Goal: Task Accomplishment & Management: Manage account settings

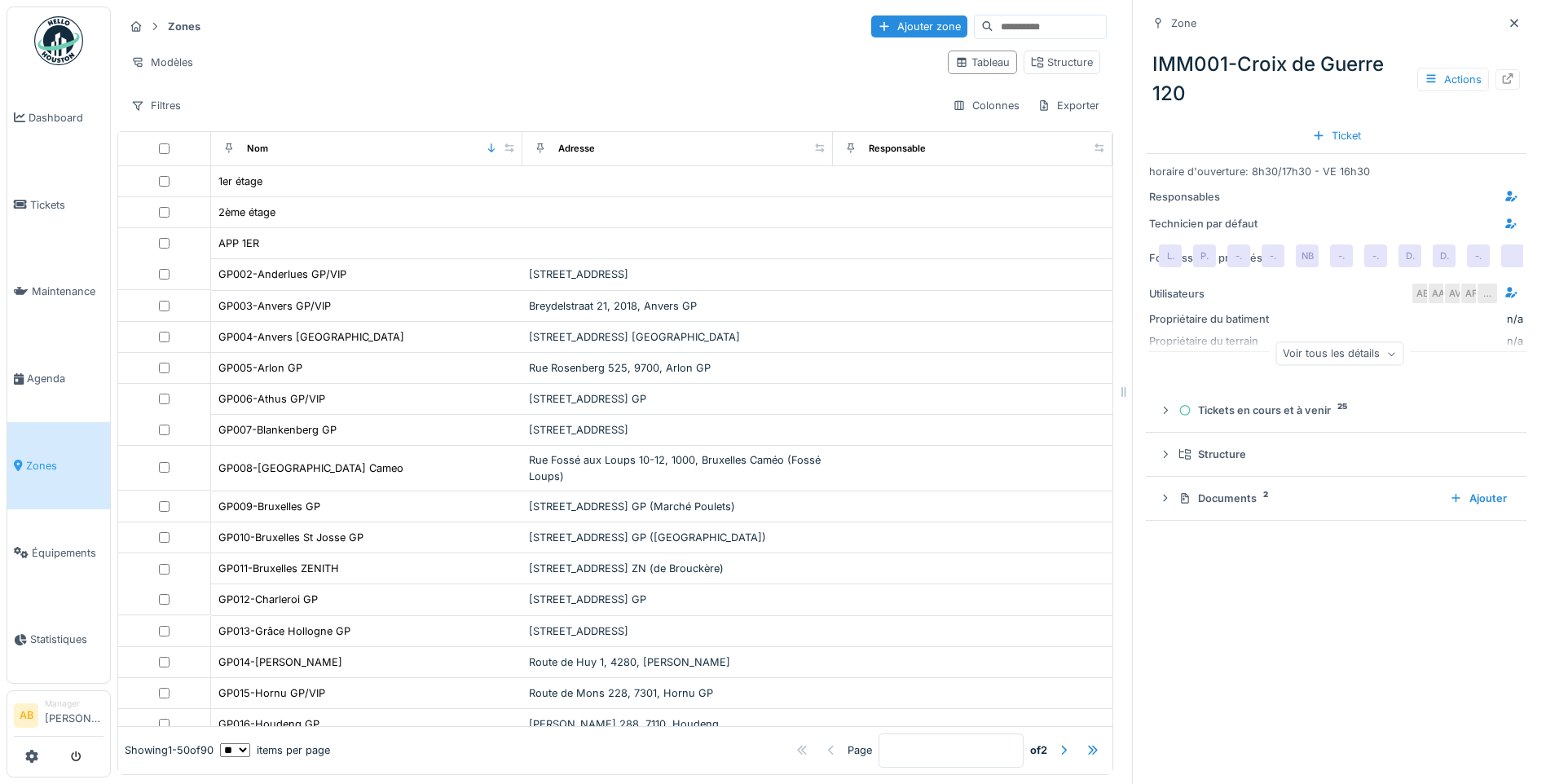
scroll to position [1048, 0]
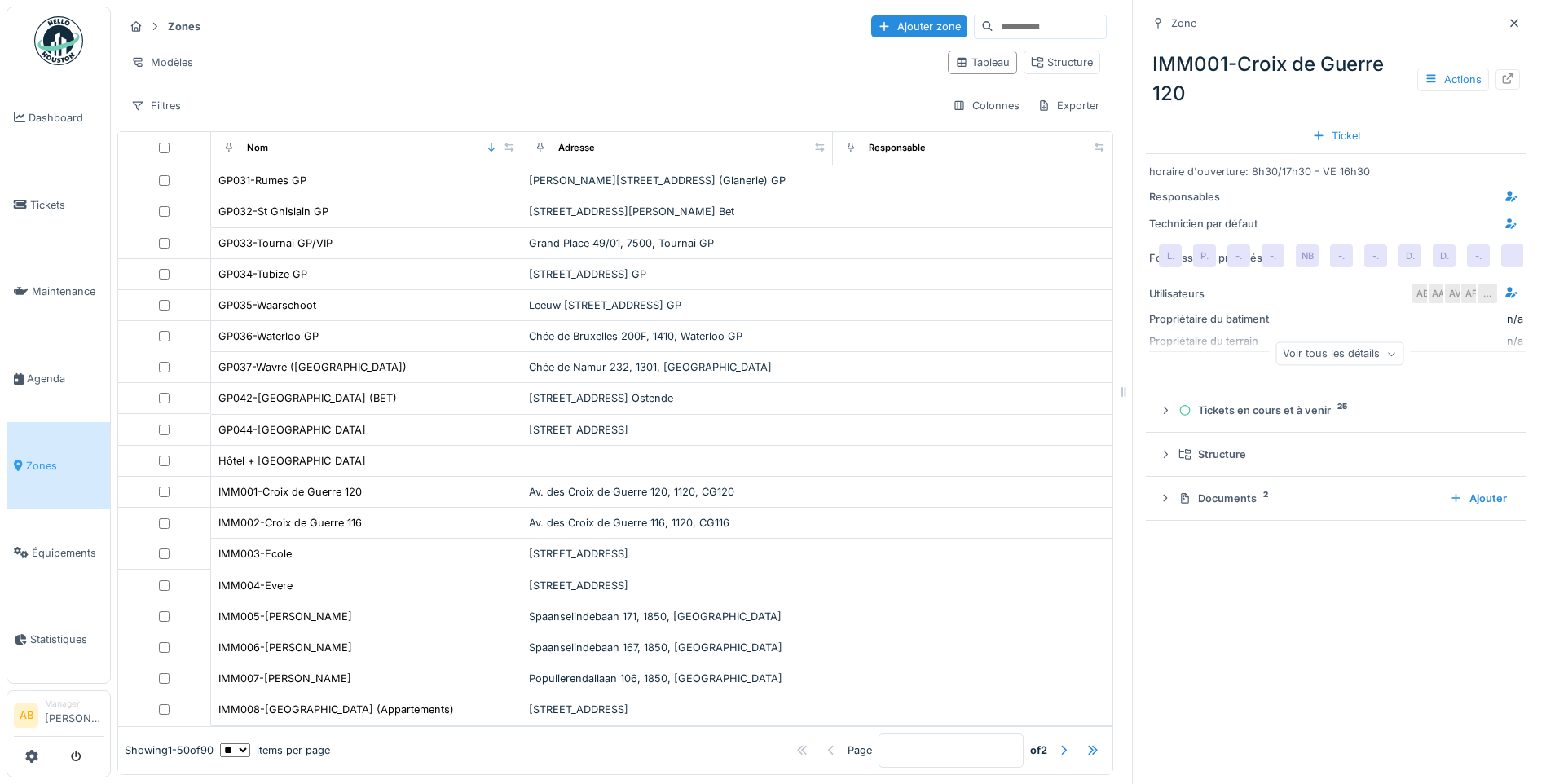
click at [58, 39] on img at bounding box center [59, 40] width 49 height 49
click at [57, 123] on span "Dashboard" at bounding box center [66, 117] width 75 height 15
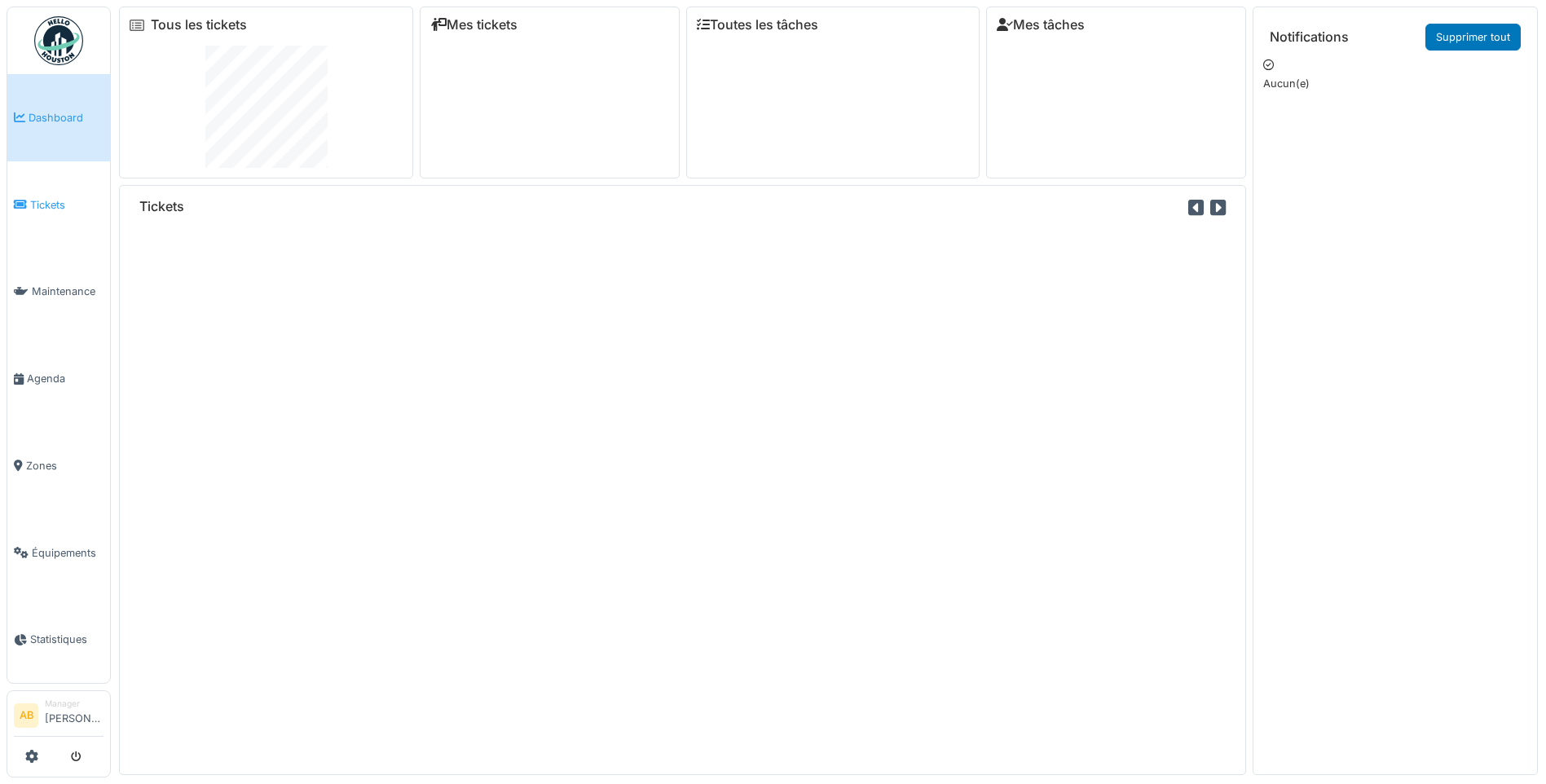
click at [40, 197] on span "Tickets" at bounding box center [66, 205] width 73 height 15
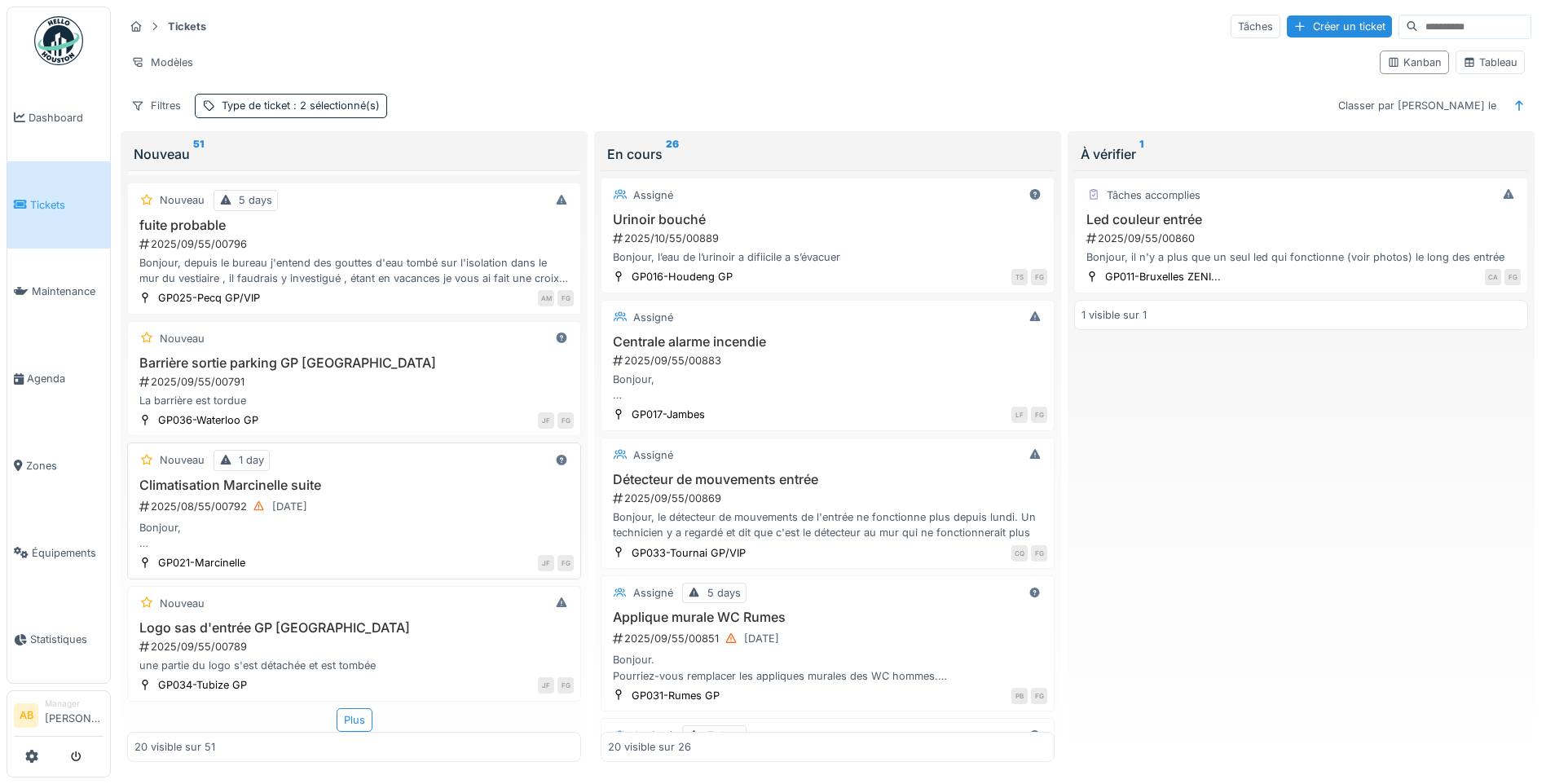
scroll to position [10, 0]
click at [349, 708] on div "Plus" at bounding box center [354, 720] width 36 height 24
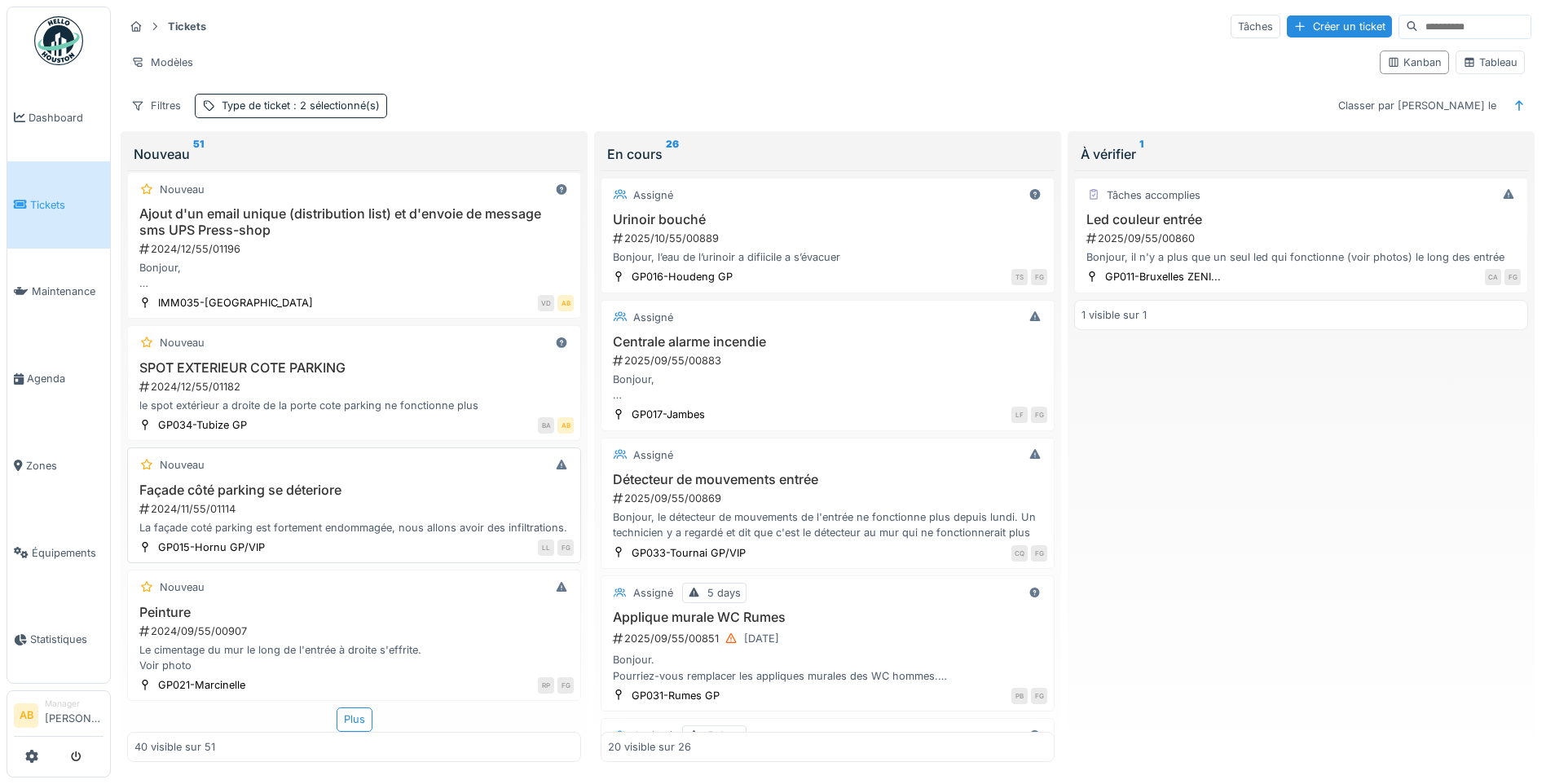
scroll to position [4918, 0]
click at [344, 707] on div "Plus" at bounding box center [354, 719] width 36 height 24
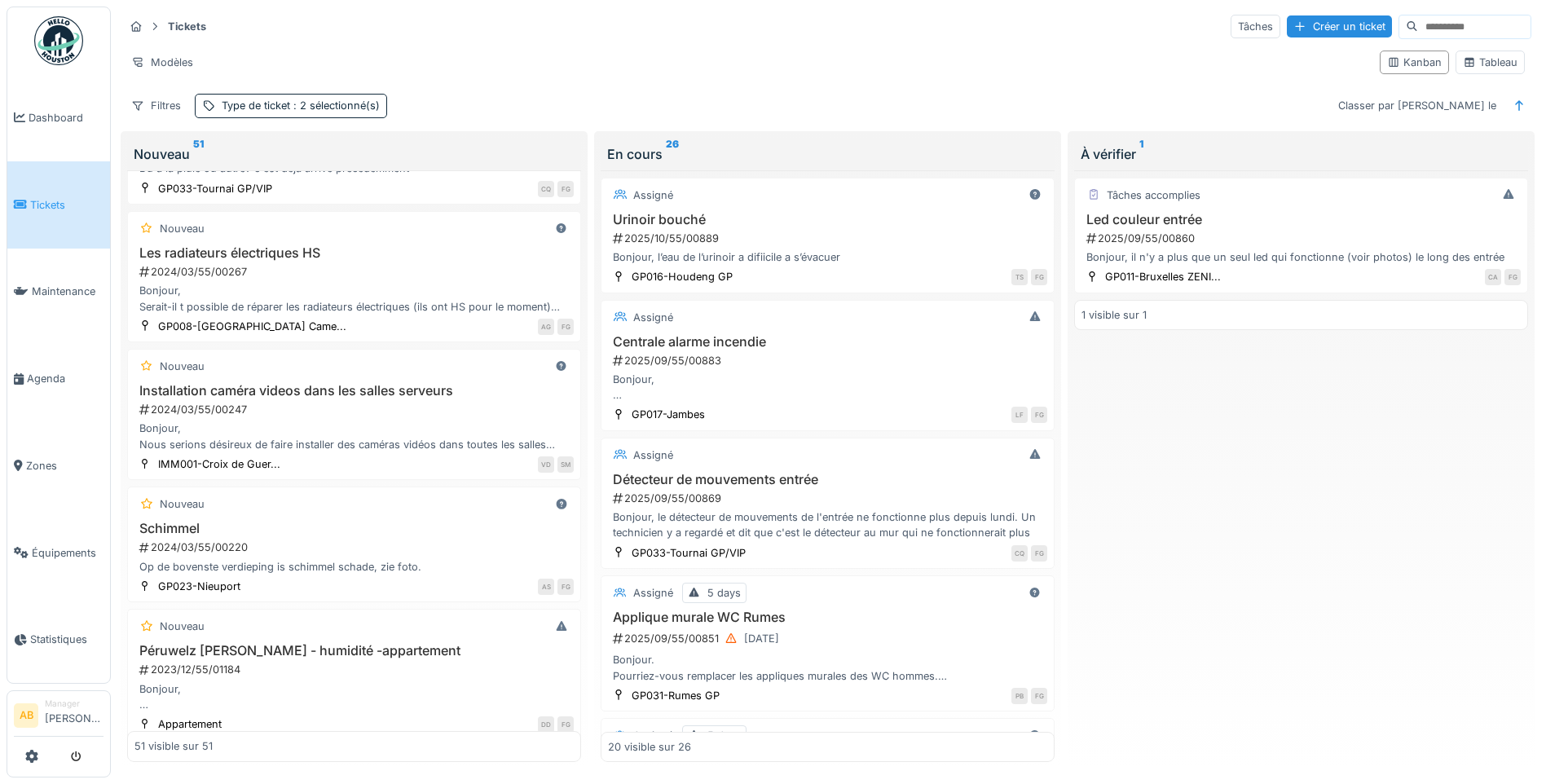
scroll to position [5911, 0]
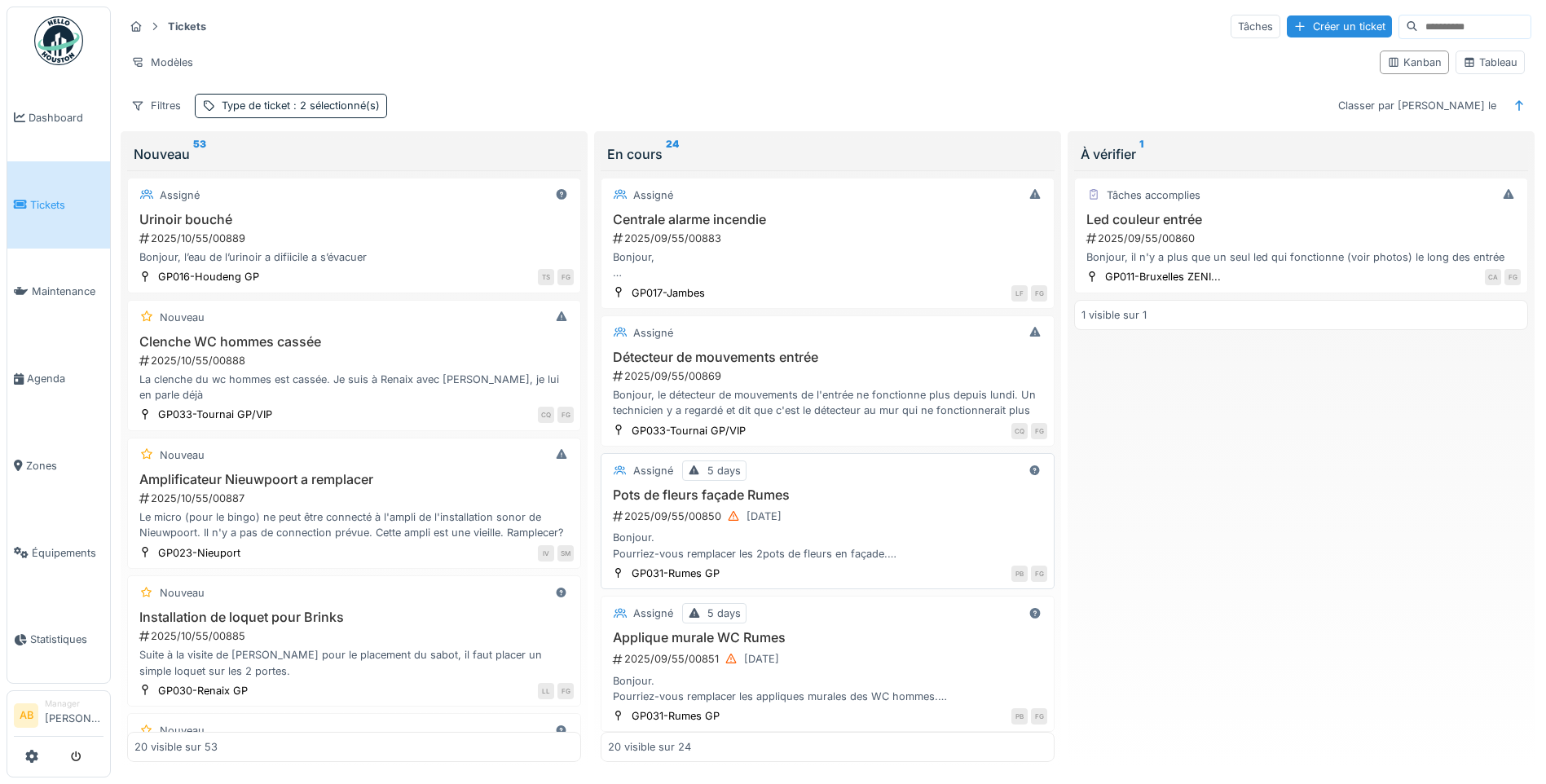
click at [829, 521] on div "2025/09/55/00850 [DATE]" at bounding box center [829, 516] width 436 height 20
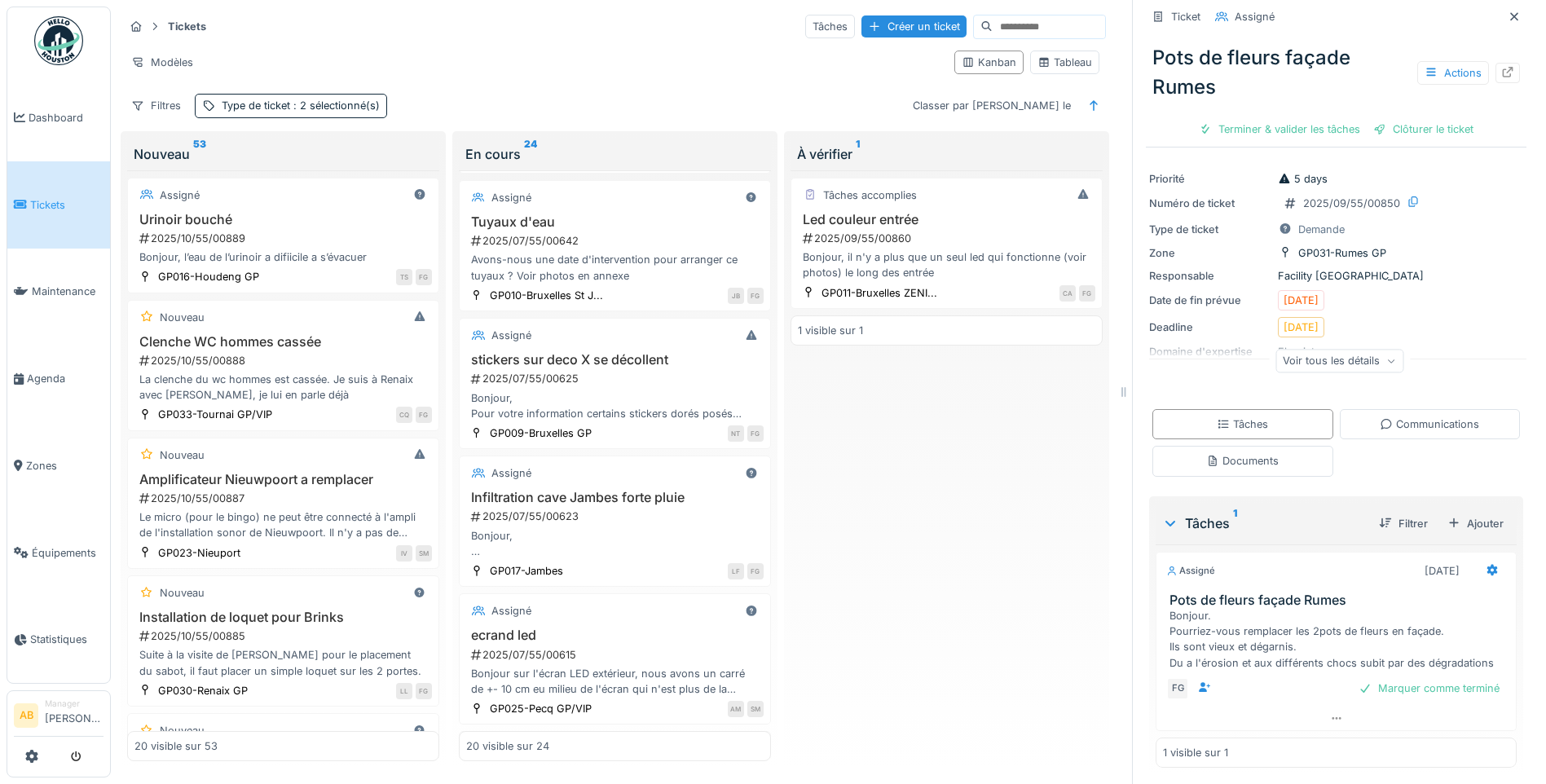
click at [61, 41] on img at bounding box center [59, 40] width 49 height 49
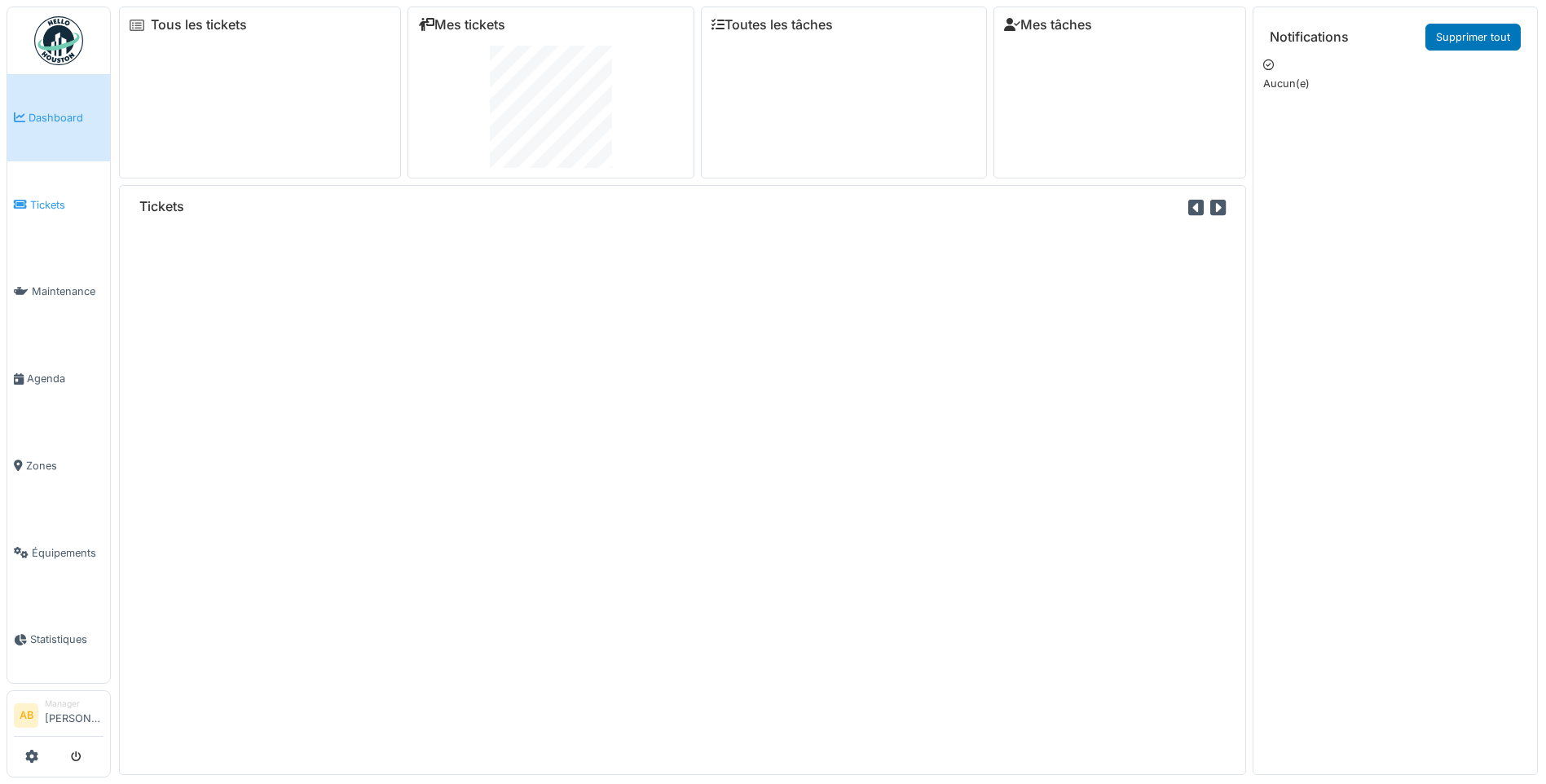
click at [59, 214] on link "Tickets" at bounding box center [59, 205] width 103 height 87
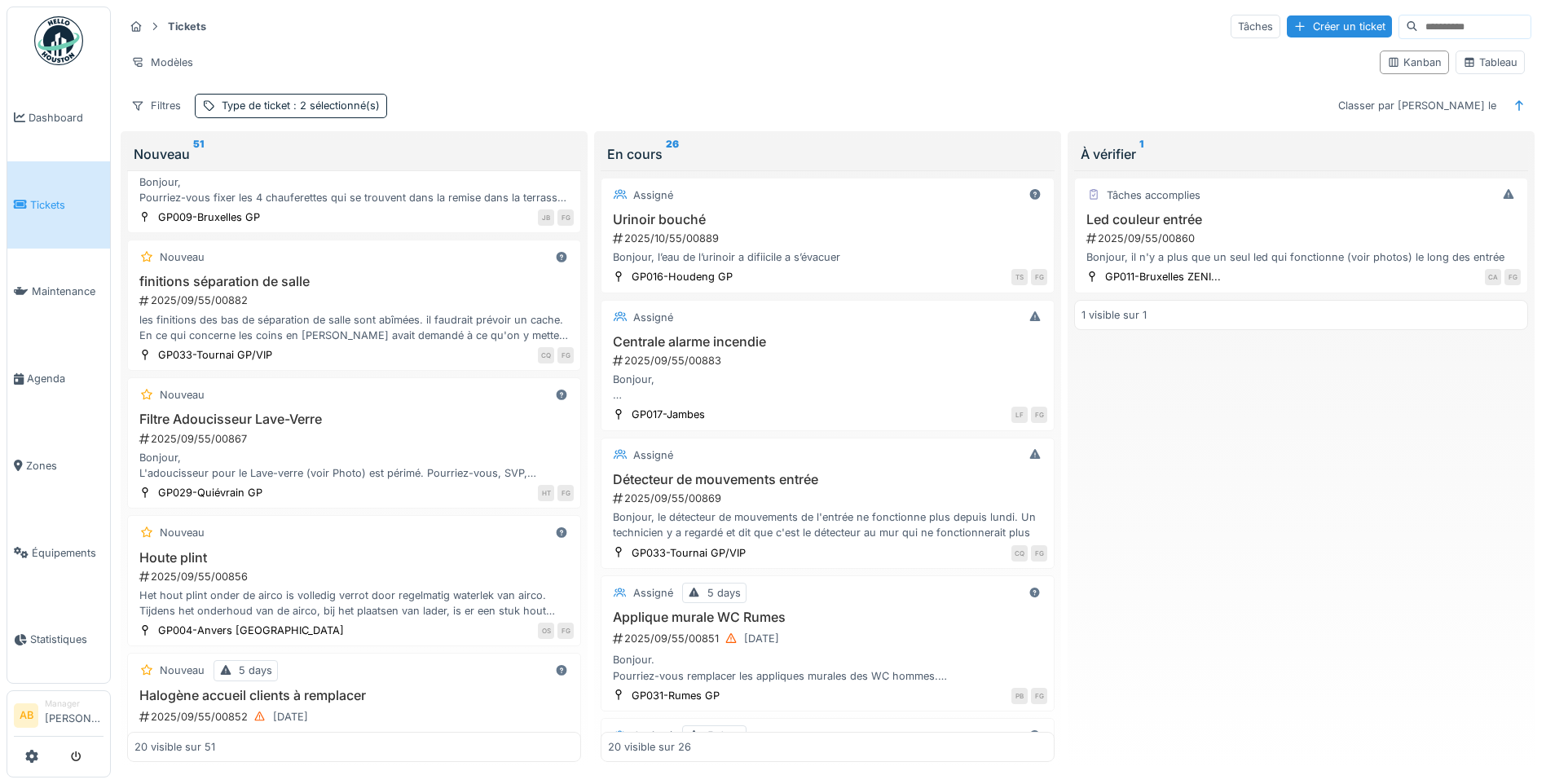
scroll to position [571, 0]
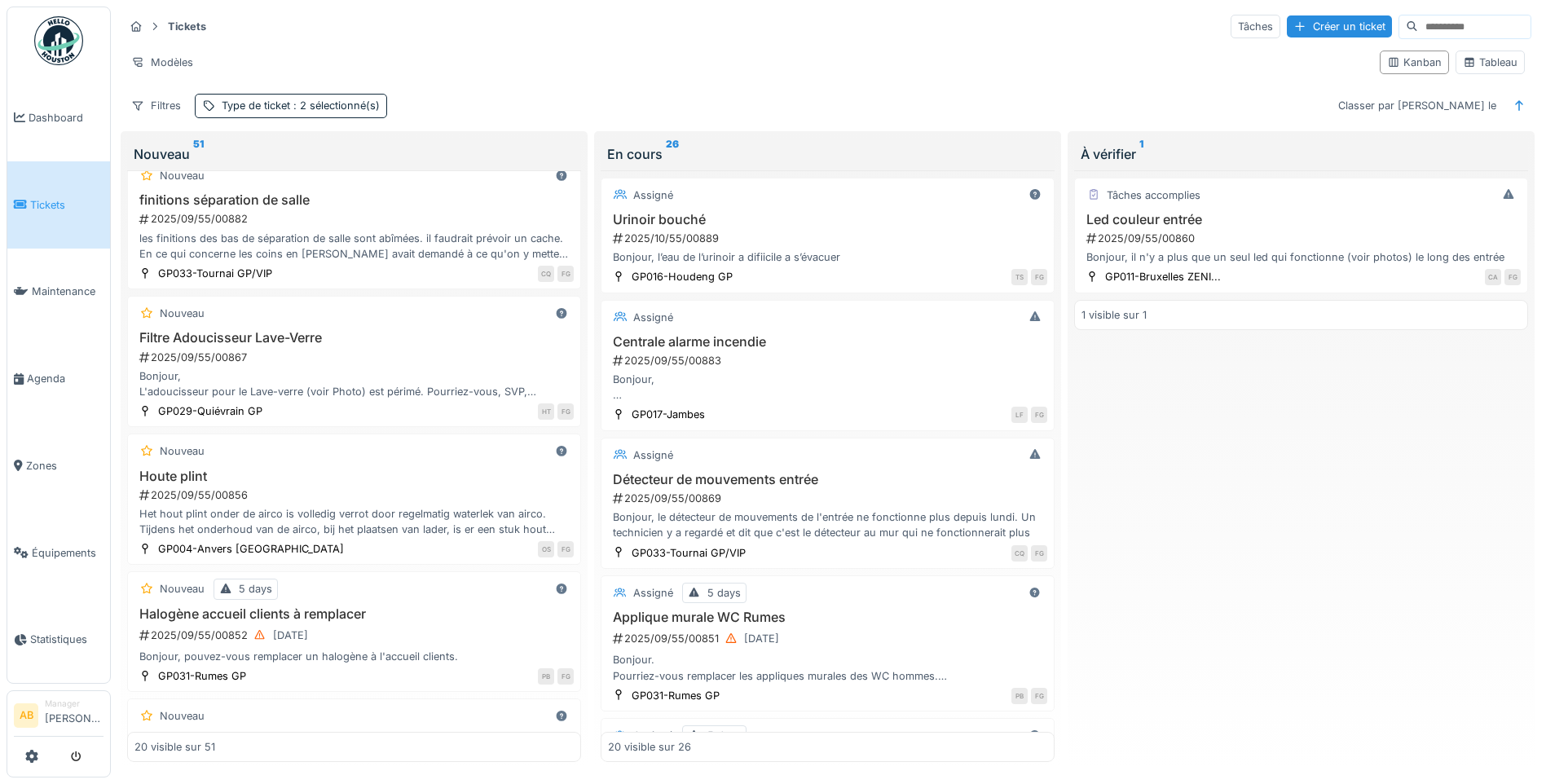
click at [278, 391] on div "Bonjour, L'adoucisseur pour le Lave-verre (voir Photo) est périmé. Pourriez-vou…" at bounding box center [354, 383] width 439 height 31
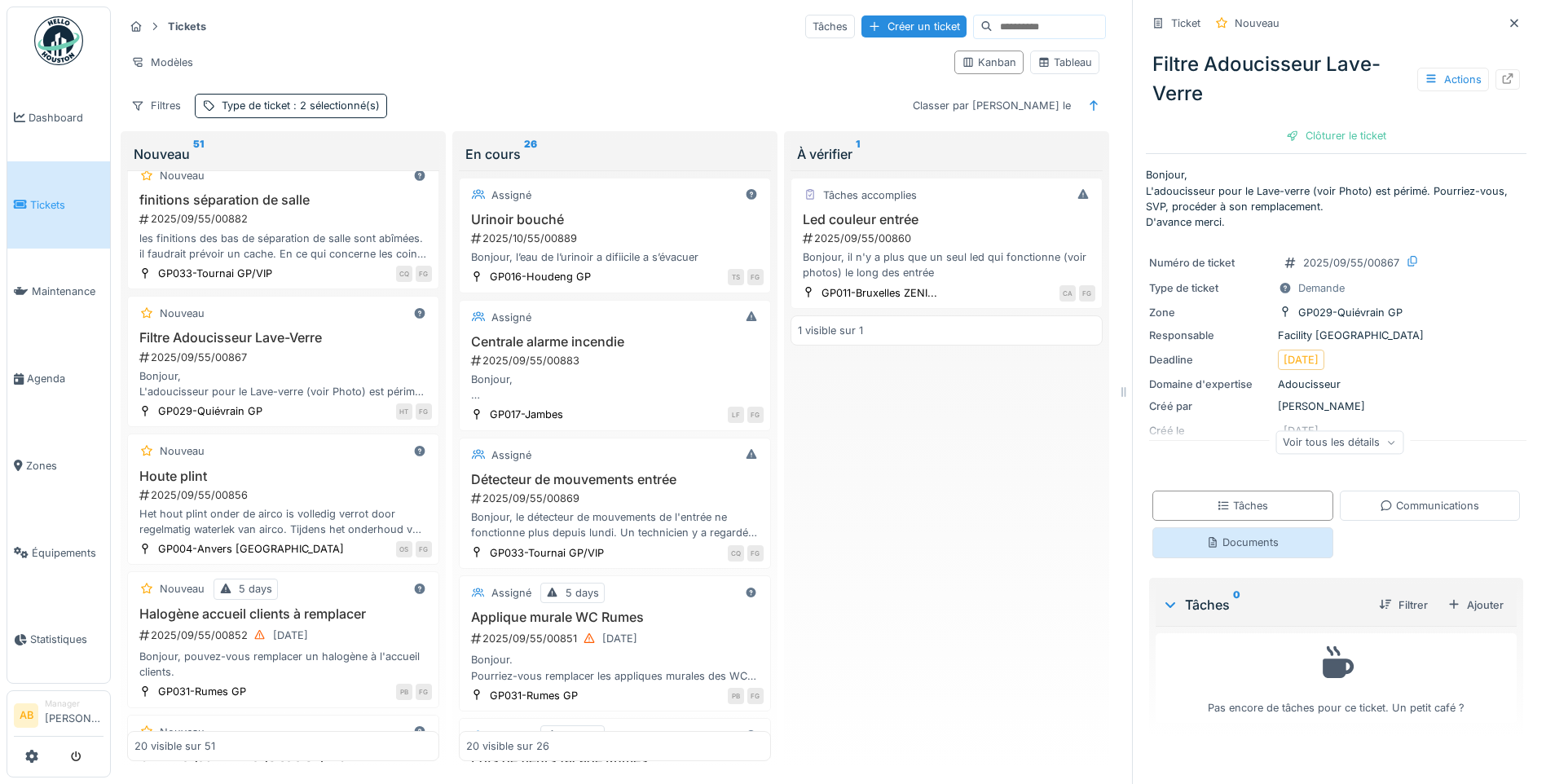
click at [1232, 548] on div "Documents" at bounding box center [1241, 542] width 72 height 15
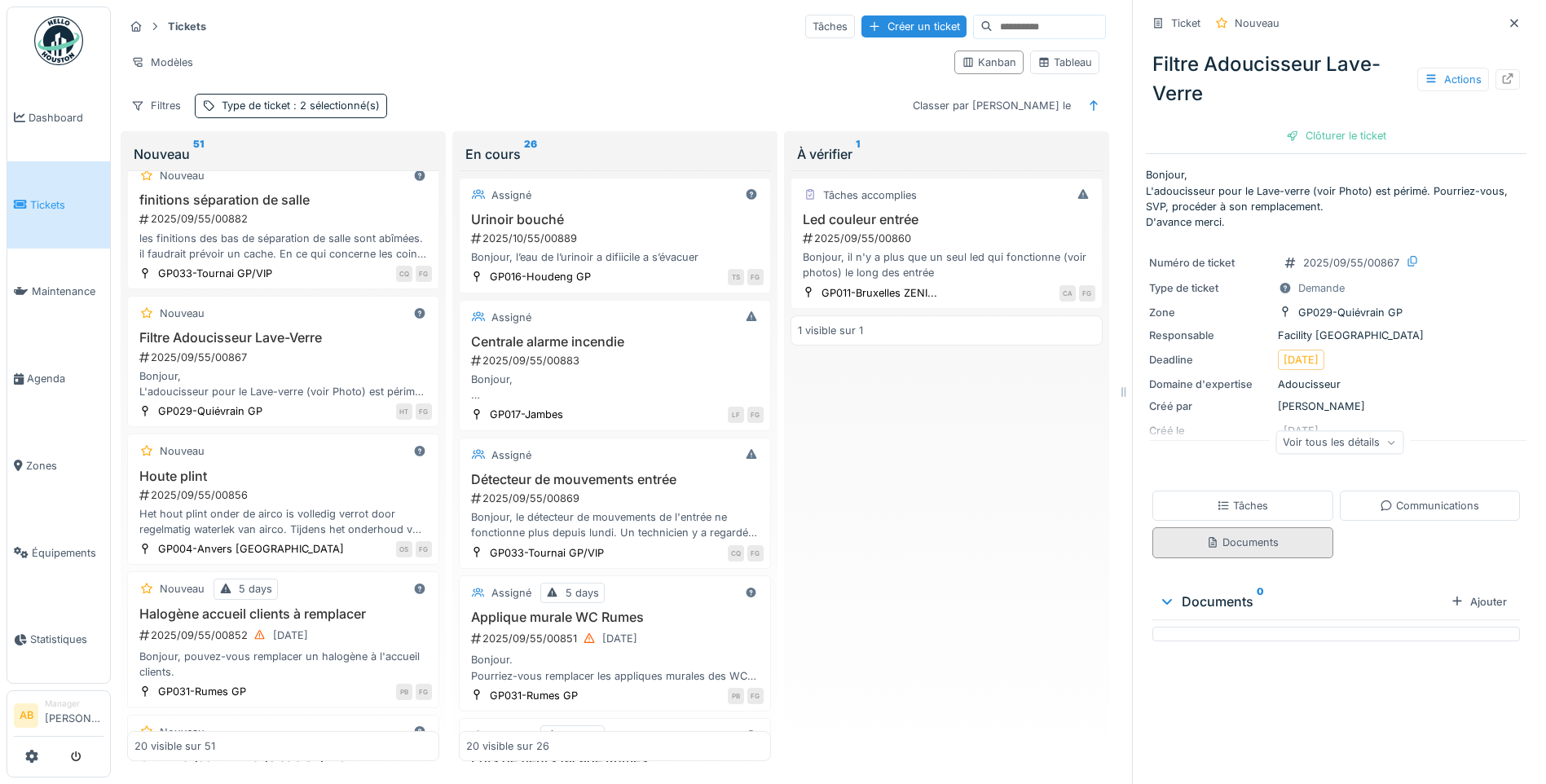
scroll to position [12, 0]
click at [1224, 505] on div "Tâches" at bounding box center [1242, 505] width 181 height 30
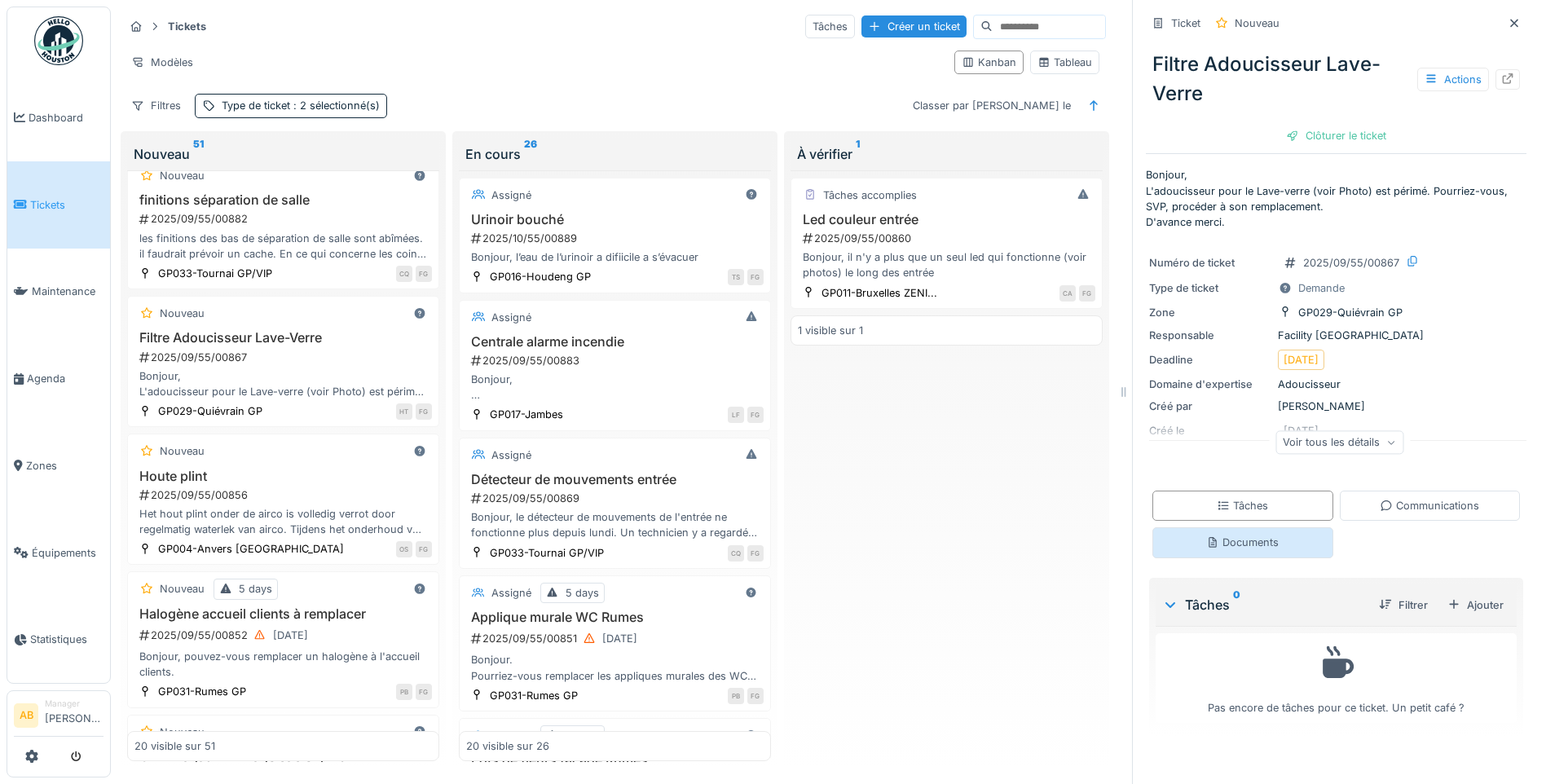
click at [1231, 534] on div "Documents" at bounding box center [1241, 542] width 72 height 15
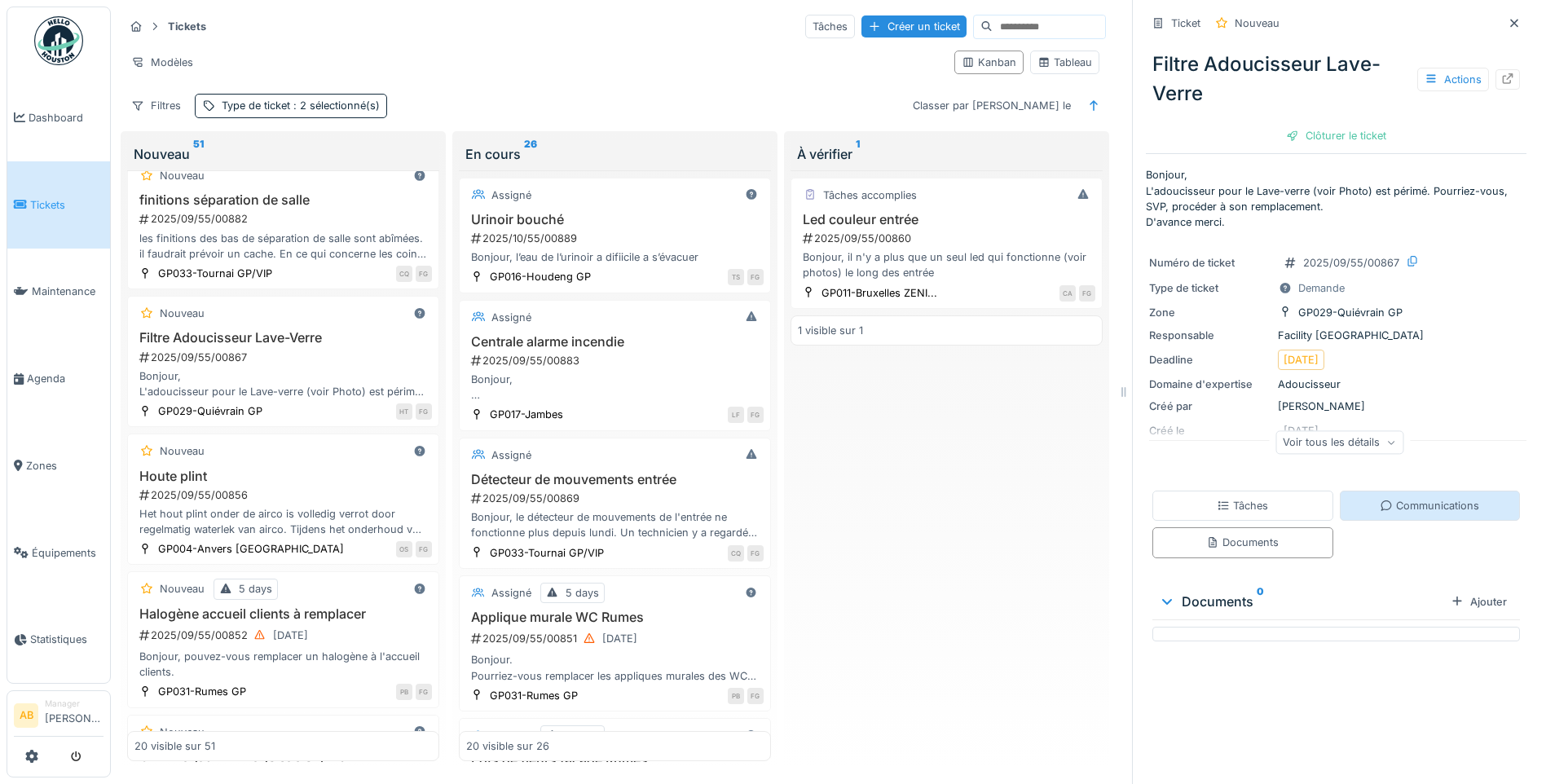
click at [1358, 491] on div "Communications" at bounding box center [1430, 505] width 181 height 30
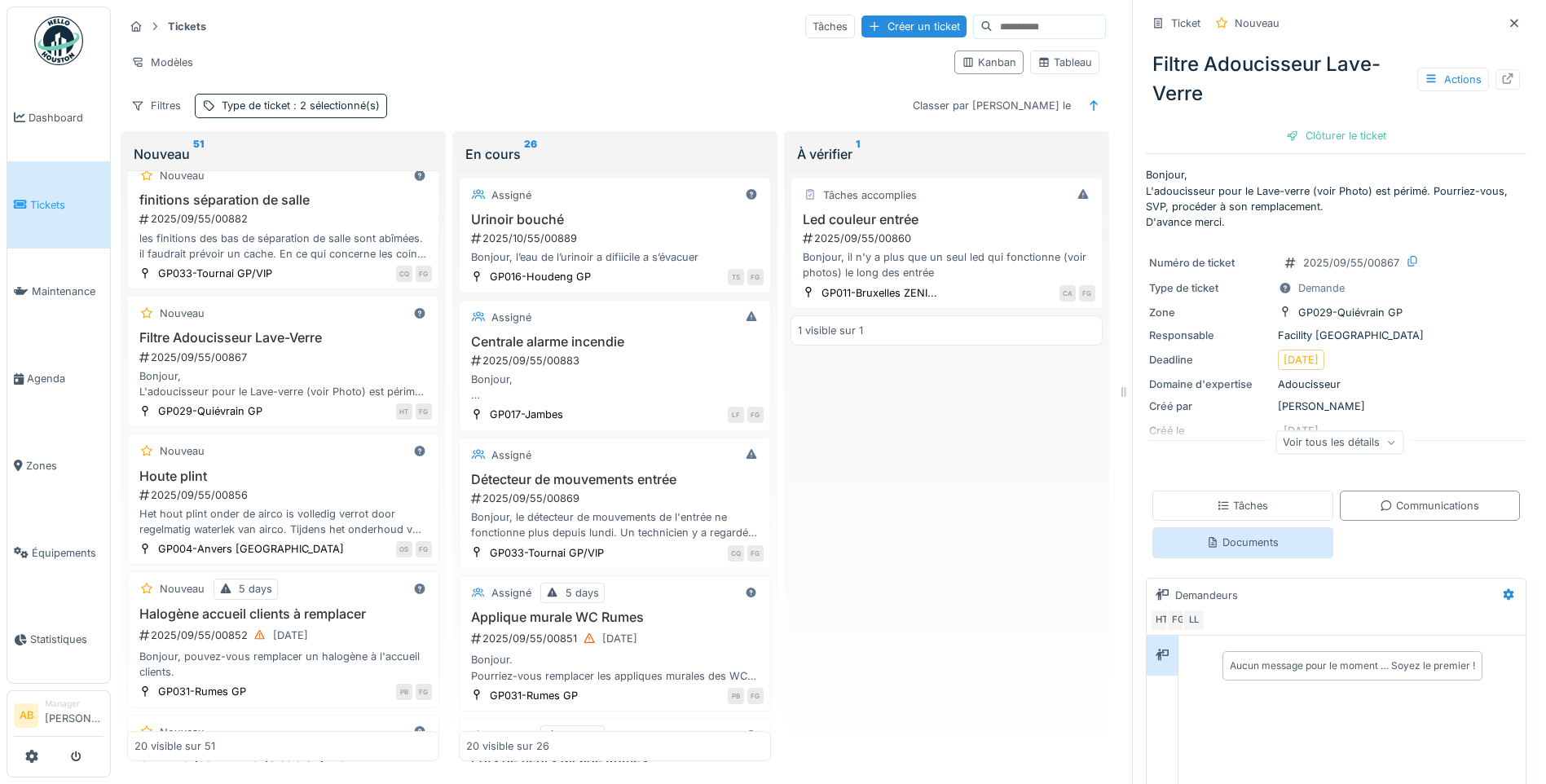
click at [1239, 527] on div "Documents" at bounding box center [1242, 542] width 181 height 30
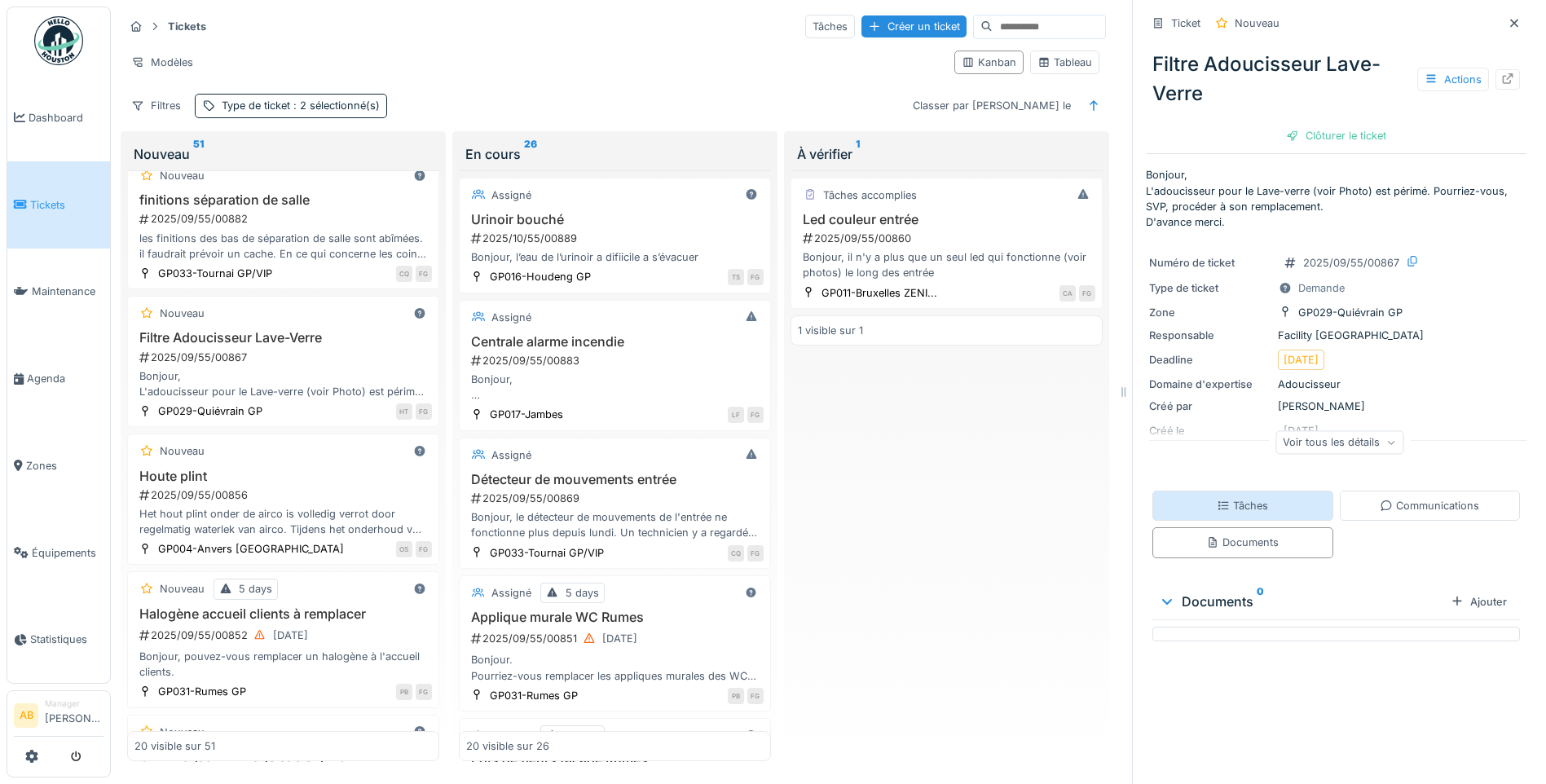
click at [1234, 506] on div "Tâches" at bounding box center [1242, 505] width 181 height 30
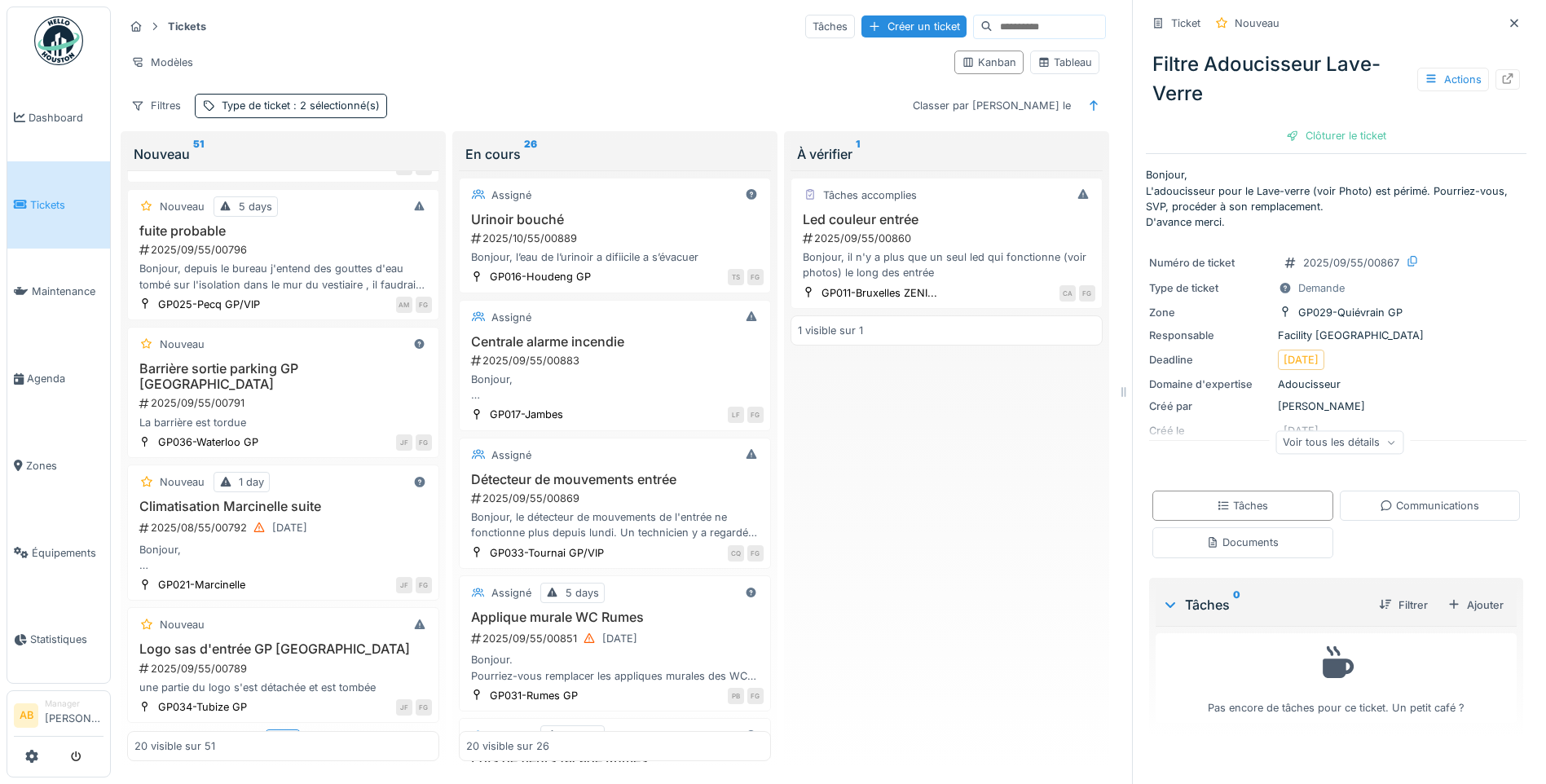
scroll to position [2224, 0]
click at [276, 723] on div "Plus" at bounding box center [282, 735] width 36 height 24
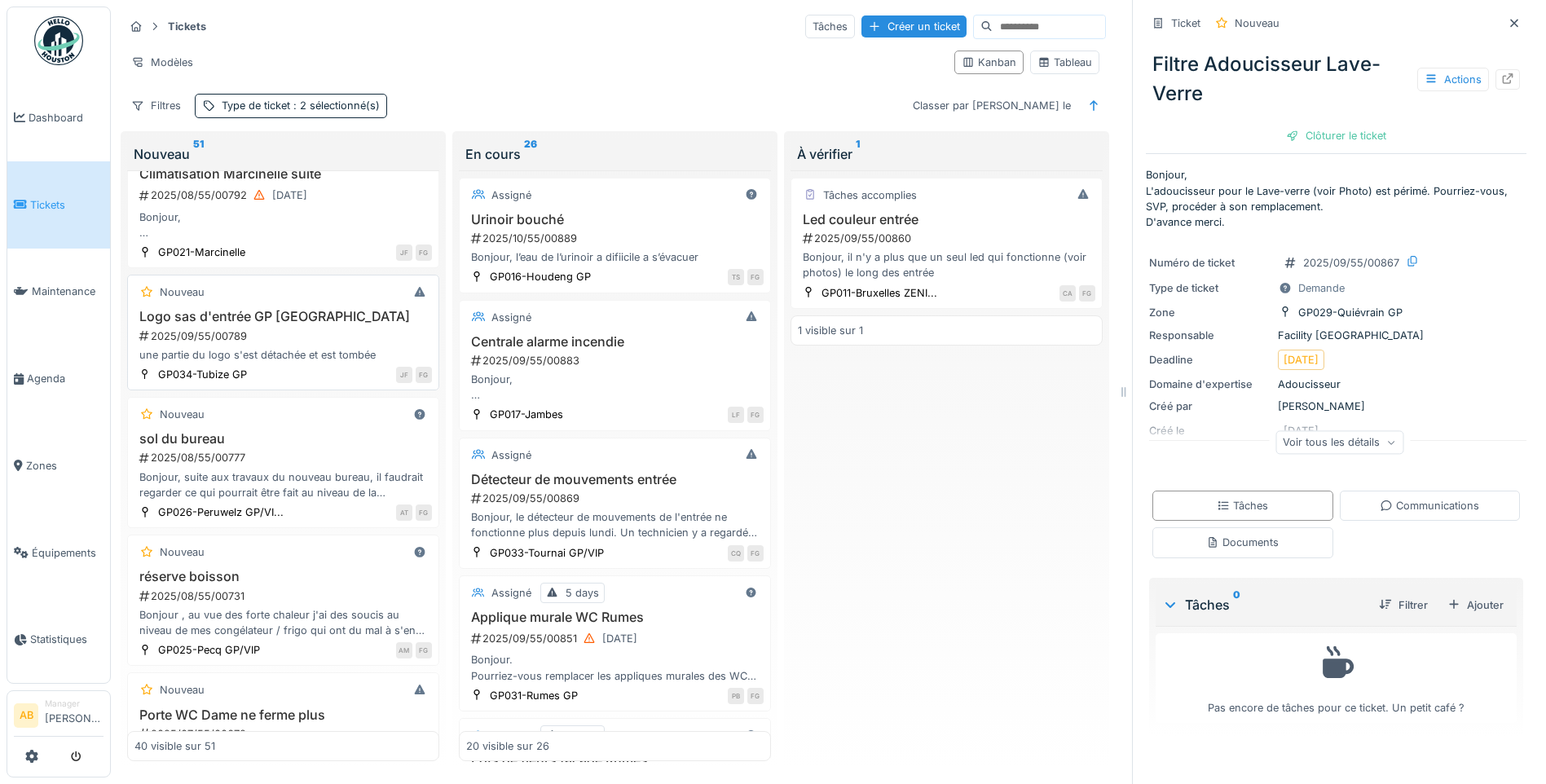
scroll to position [2470, 0]
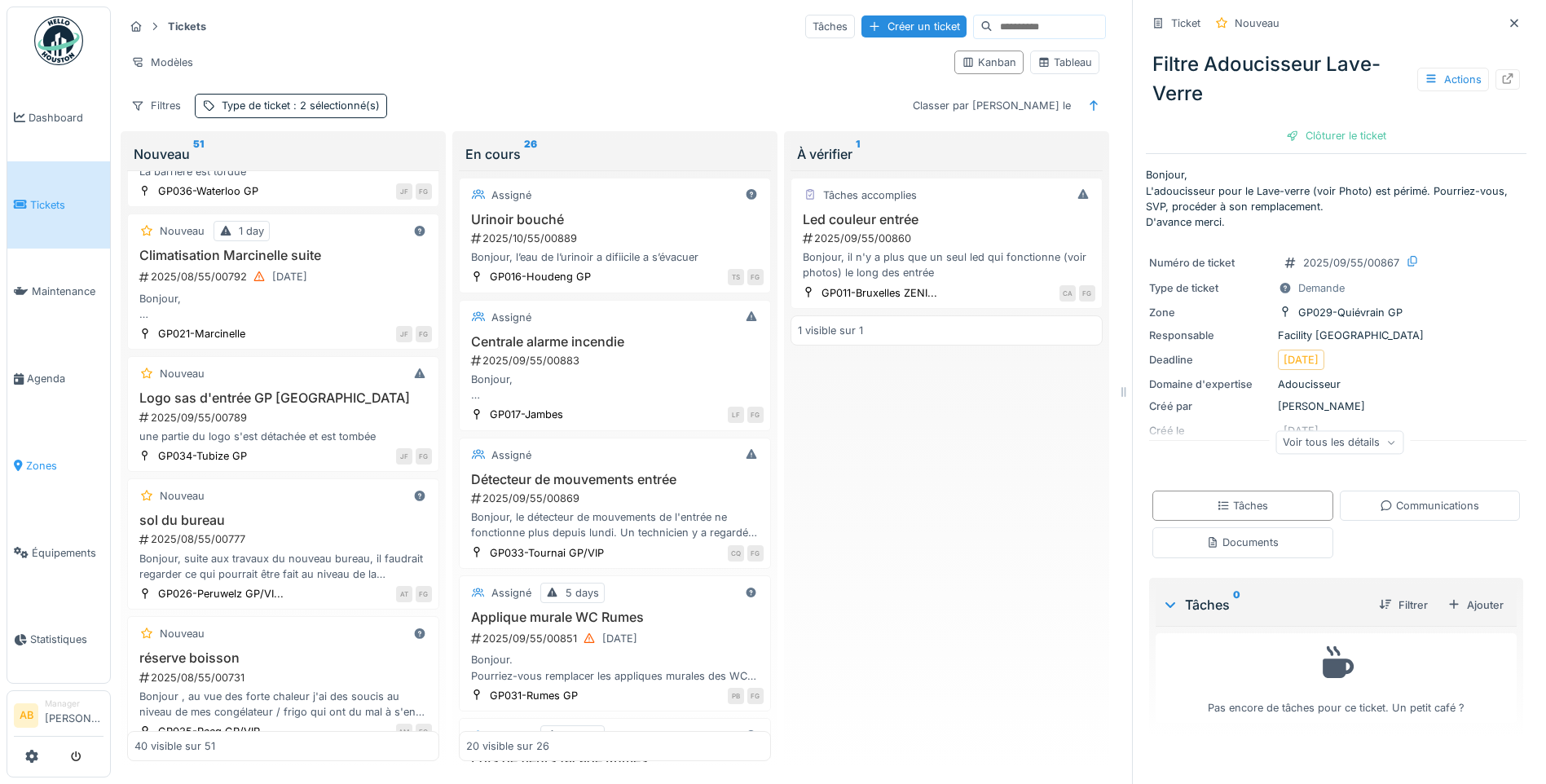
click at [37, 460] on span "Zones" at bounding box center [64, 466] width 78 height 15
click at [41, 458] on span "Zones" at bounding box center [64, 466] width 78 height 15
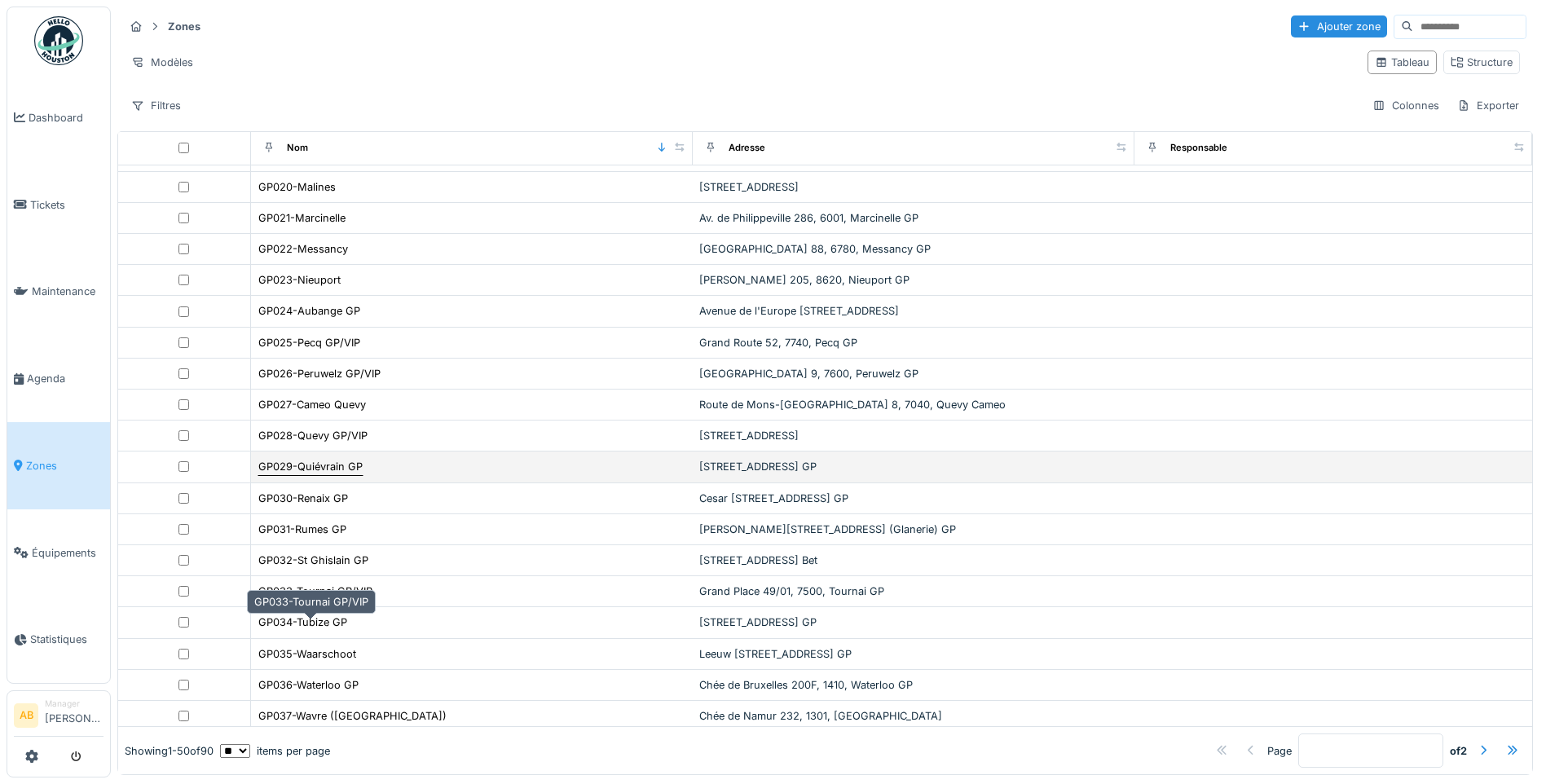
scroll to position [651, 0]
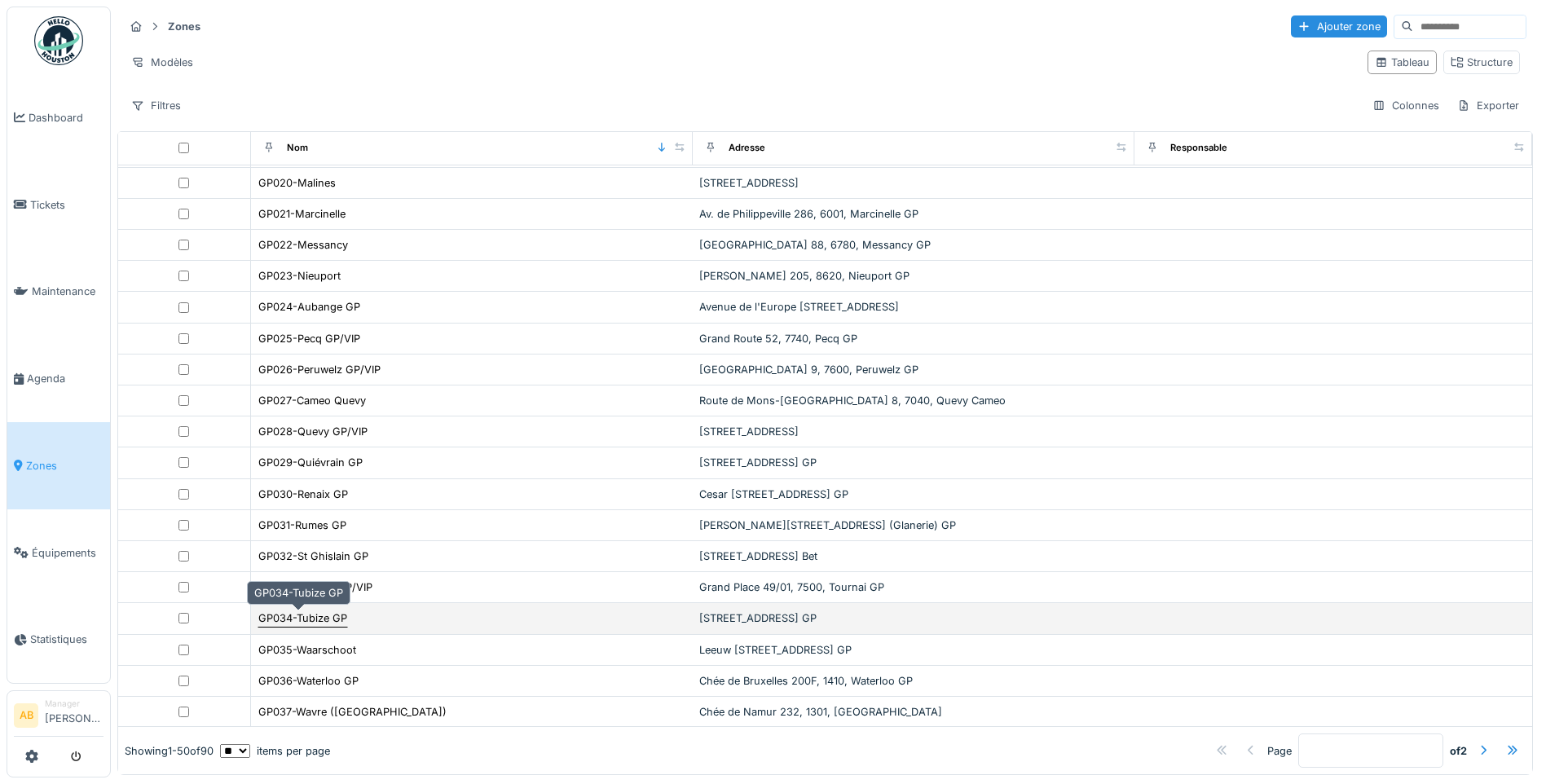
click at [314, 618] on div "GP034-Tubize GP" at bounding box center [303, 618] width 88 height 15
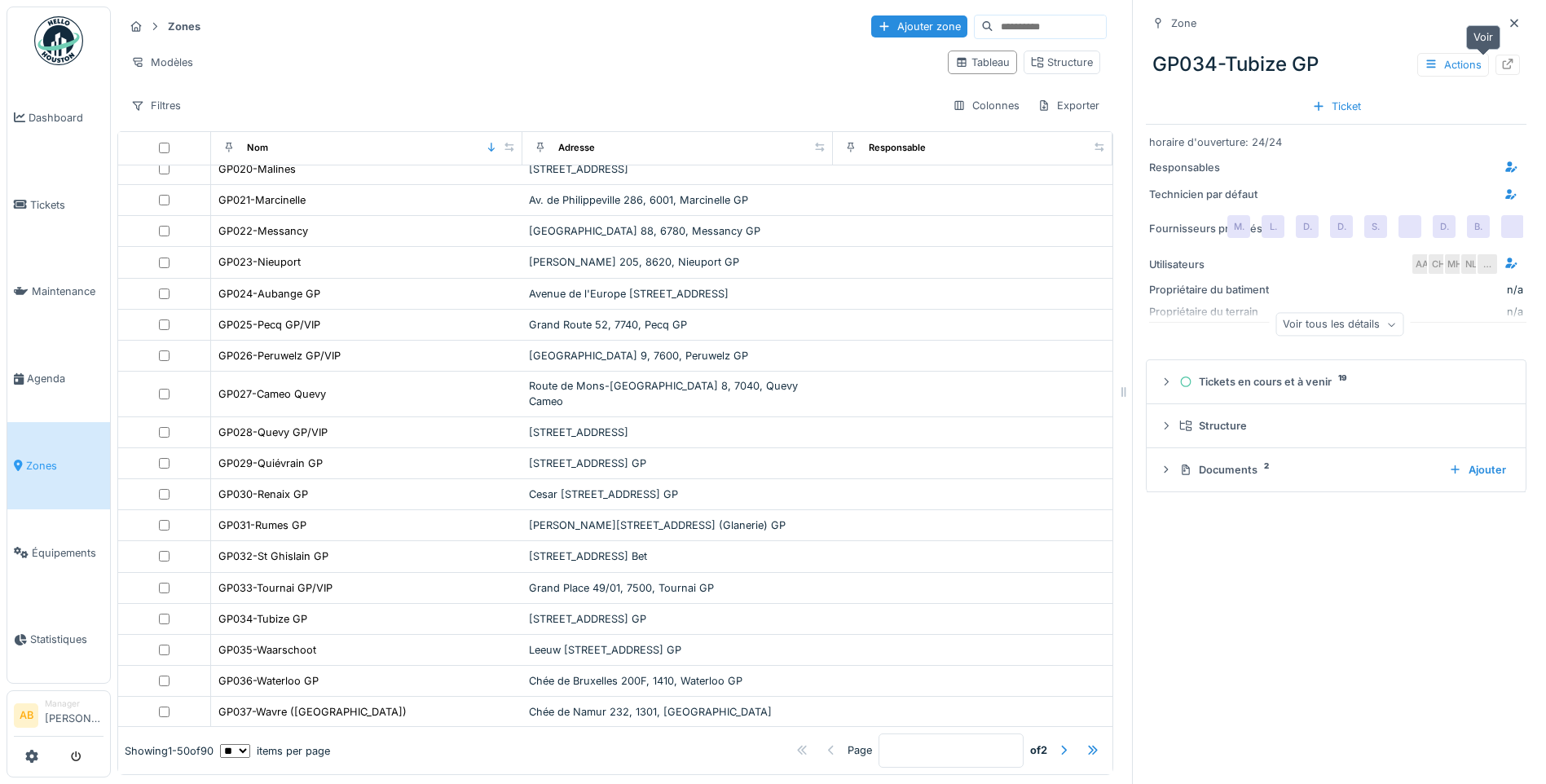
click at [1495, 61] on div at bounding box center [1507, 64] width 24 height 20
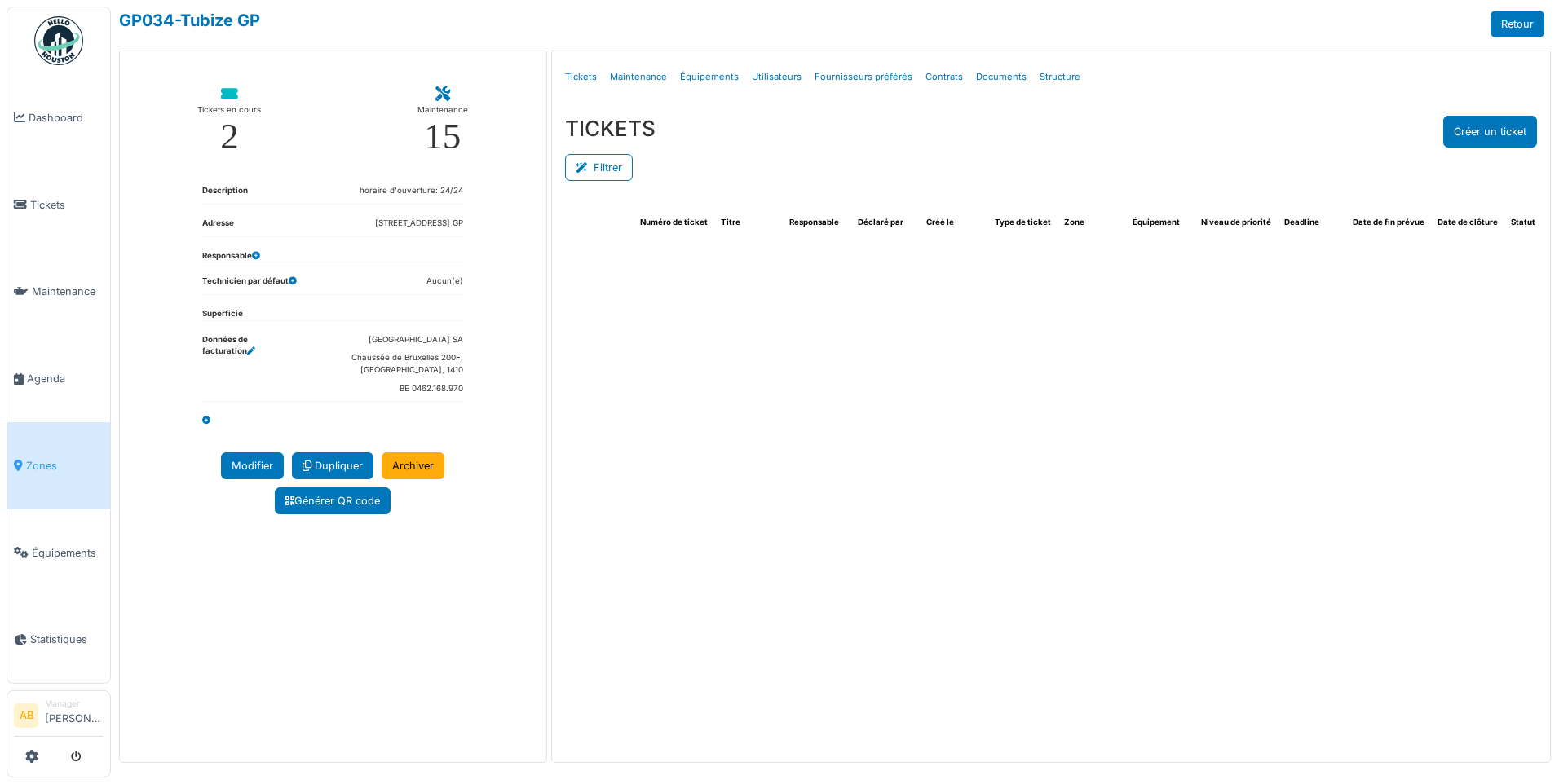
select select "***"
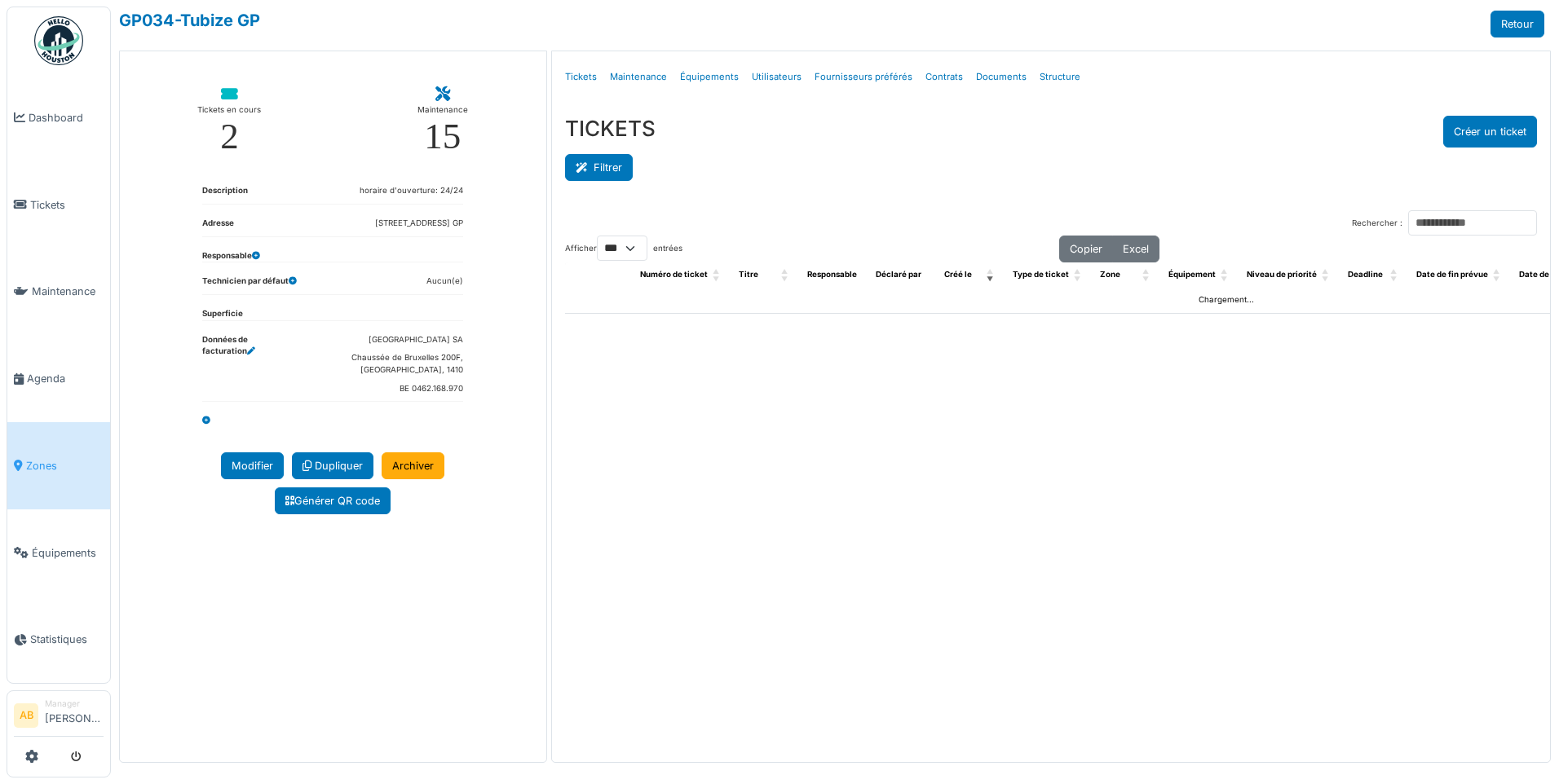
click at [620, 179] on button "Filtrer" at bounding box center [599, 167] width 67 height 27
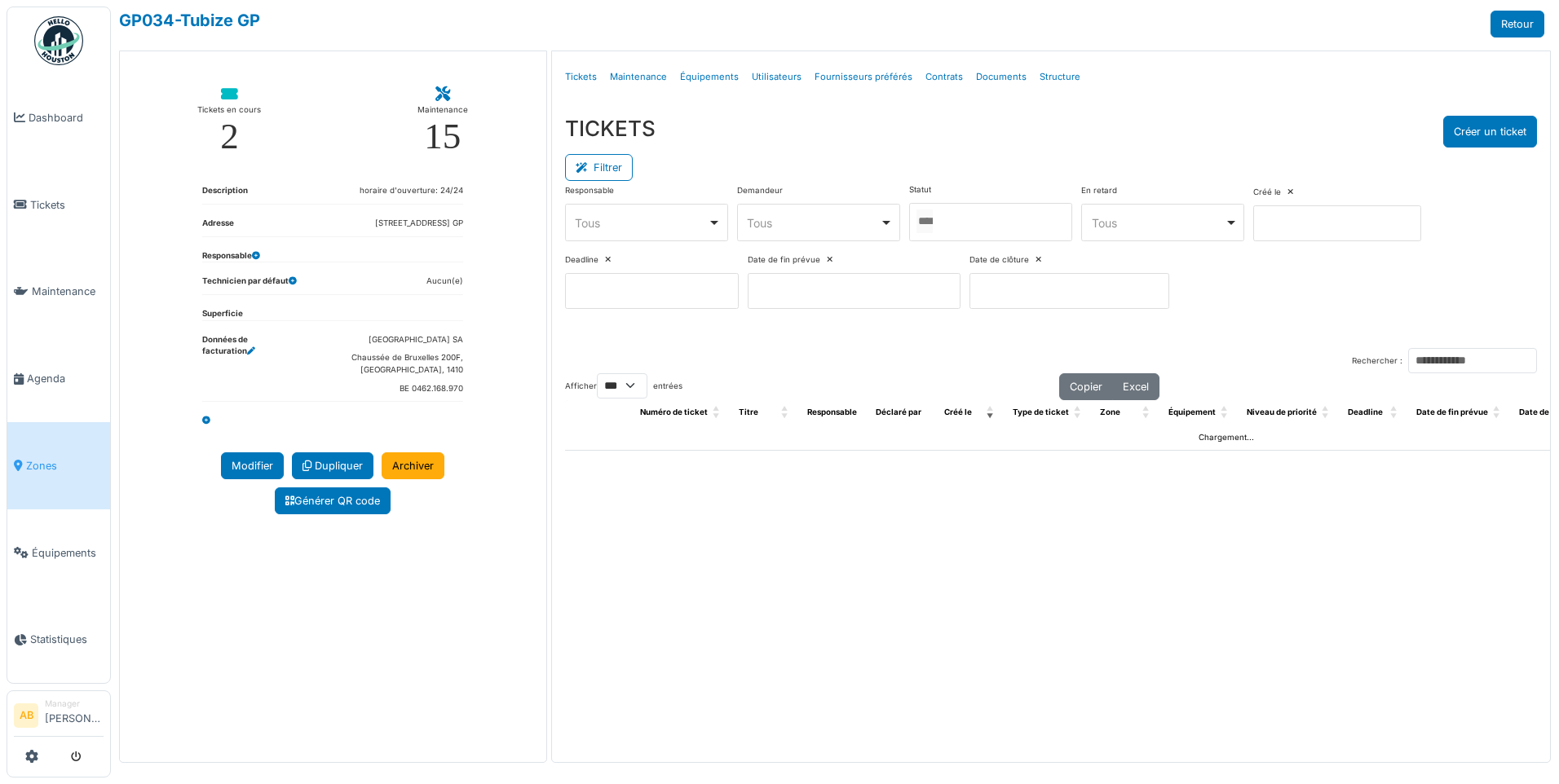
click at [959, 223] on div at bounding box center [991, 222] width 163 height 38
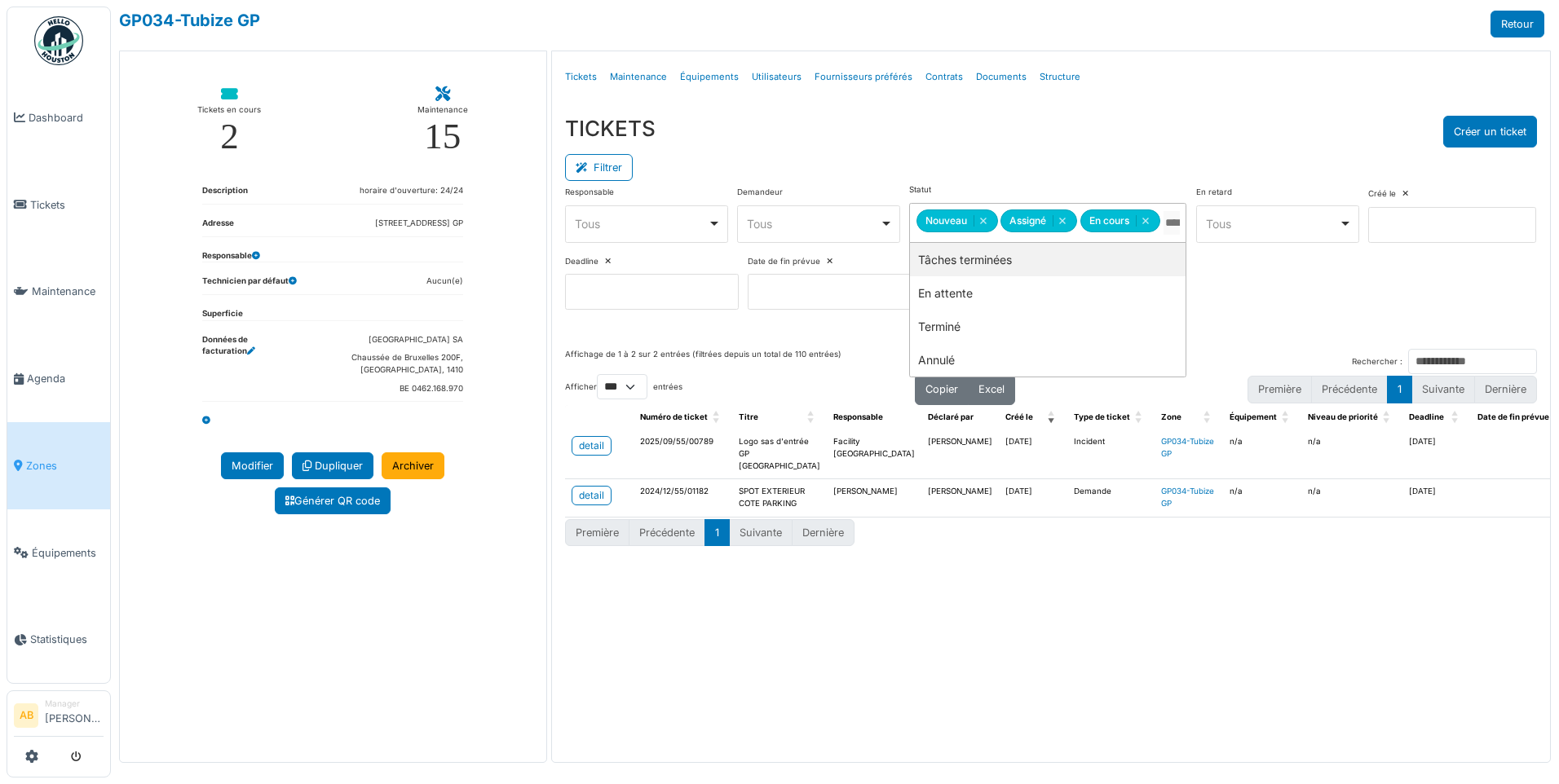
click at [878, 114] on div "TICKETS Créer un ticket Filtrer Responsable **** Tous Remove item Tous Abdellah…" at bounding box center [1051, 219] width 998 height 233
click at [606, 451] on link "detail" at bounding box center [591, 446] width 40 height 19
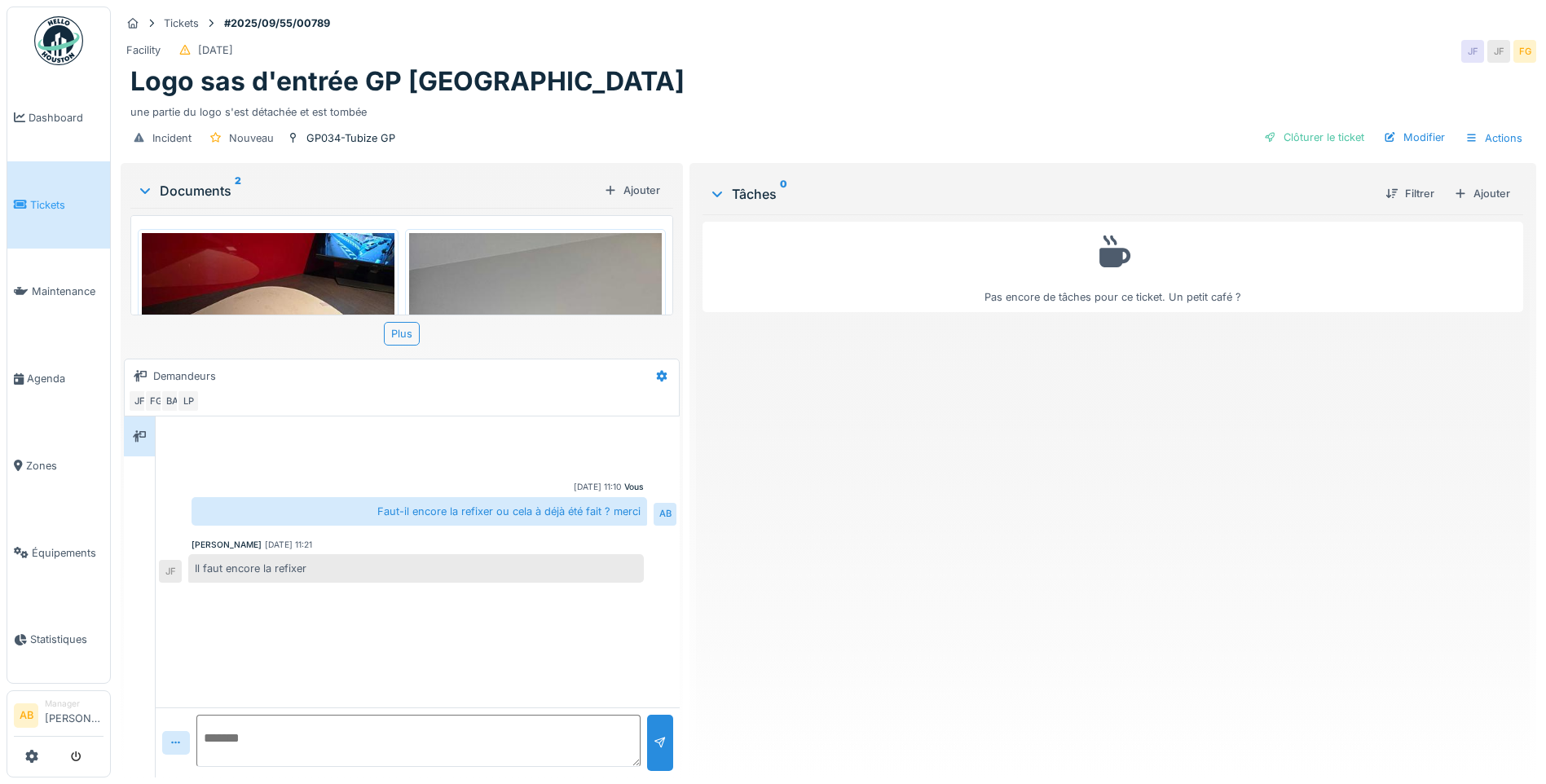
click at [51, 45] on img at bounding box center [59, 40] width 49 height 49
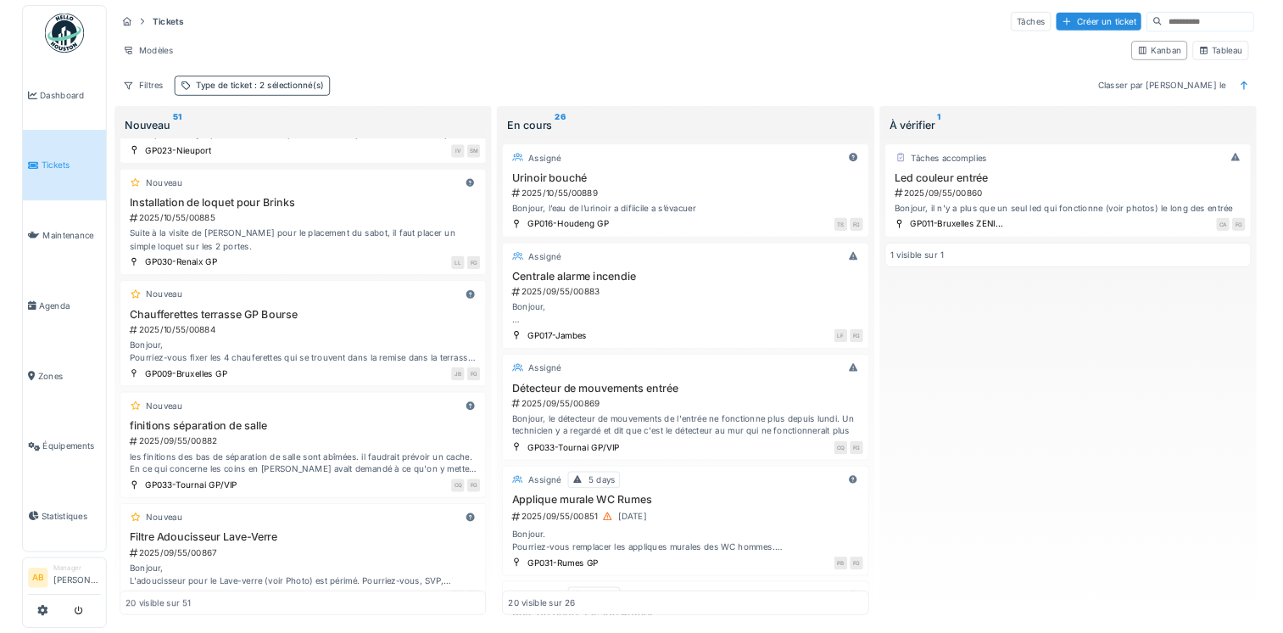
scroll to position [254, 0]
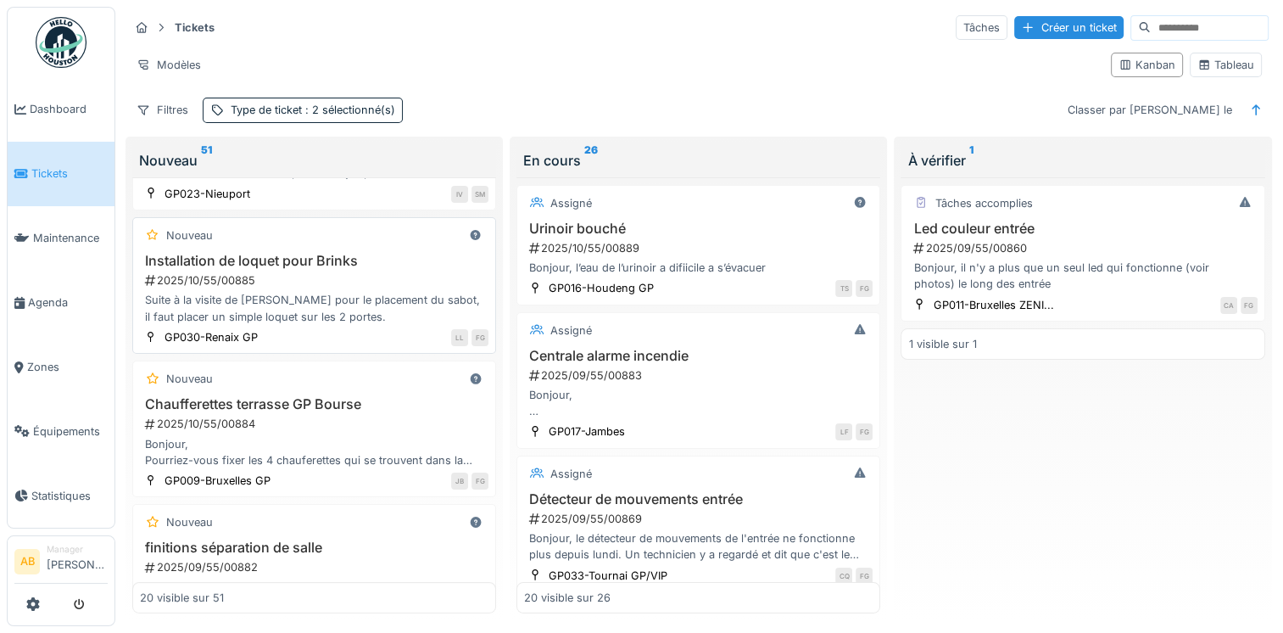
click at [251, 293] on div "Suite à la visite de [PERSON_NAME] pour le placement du sabot, il faut placer u…" at bounding box center [314, 308] width 349 height 32
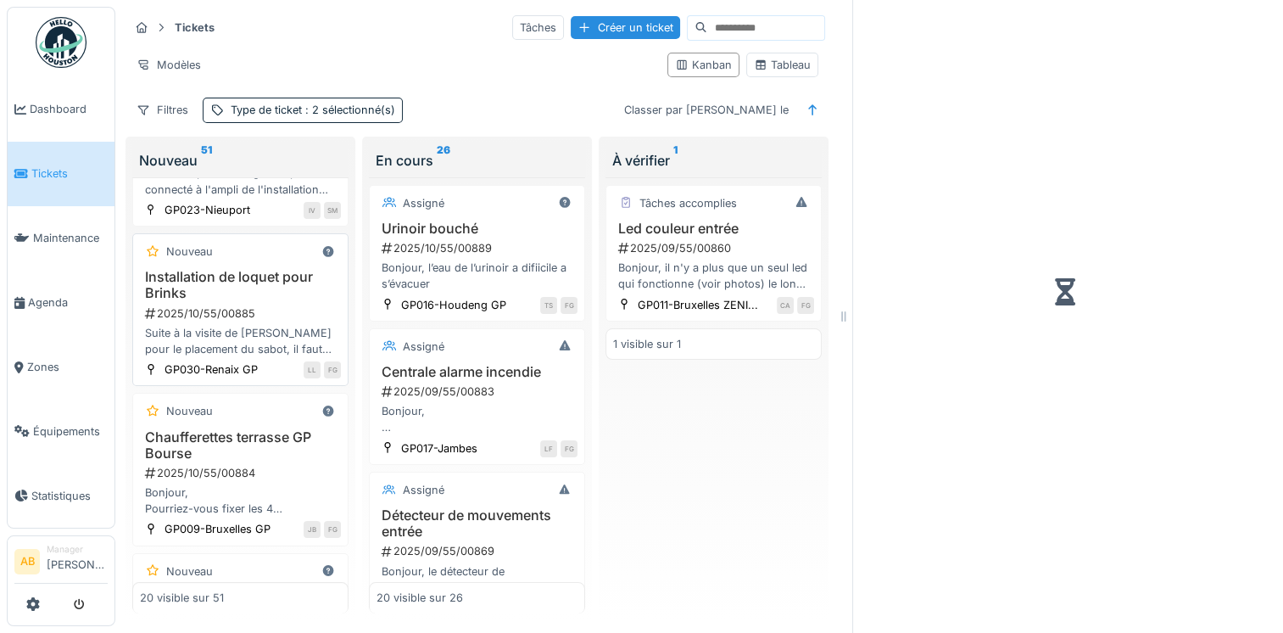
scroll to position [310, 0]
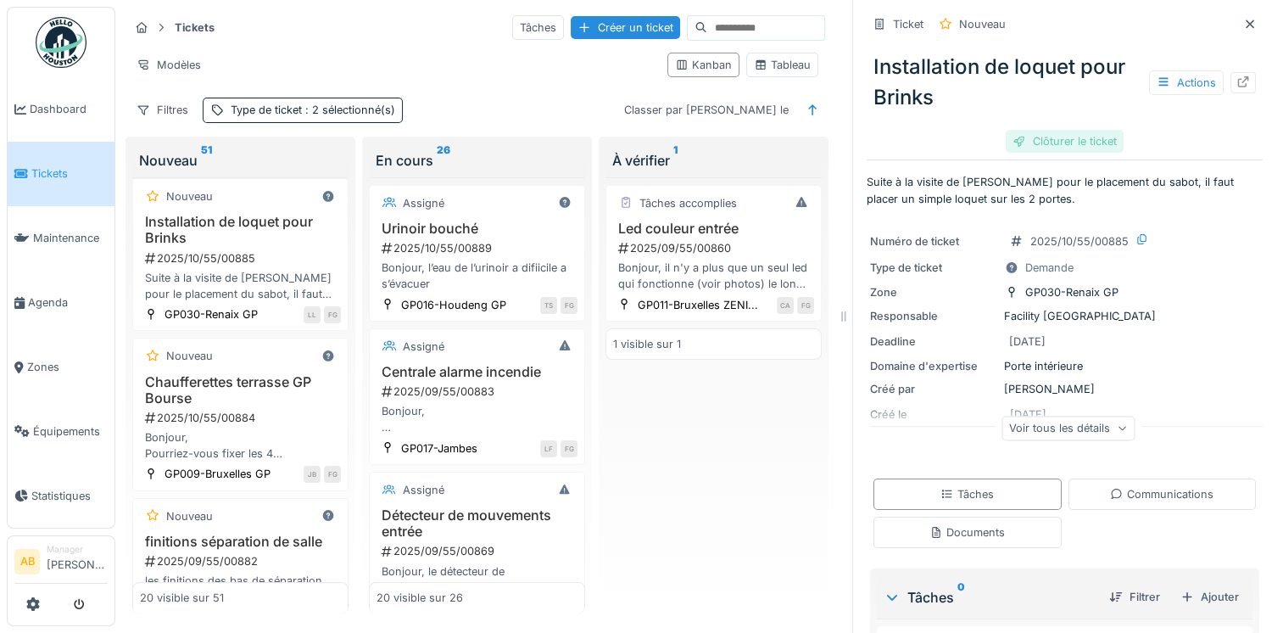
click at [1063, 146] on div "Clôturer le ticket" at bounding box center [1065, 141] width 118 height 23
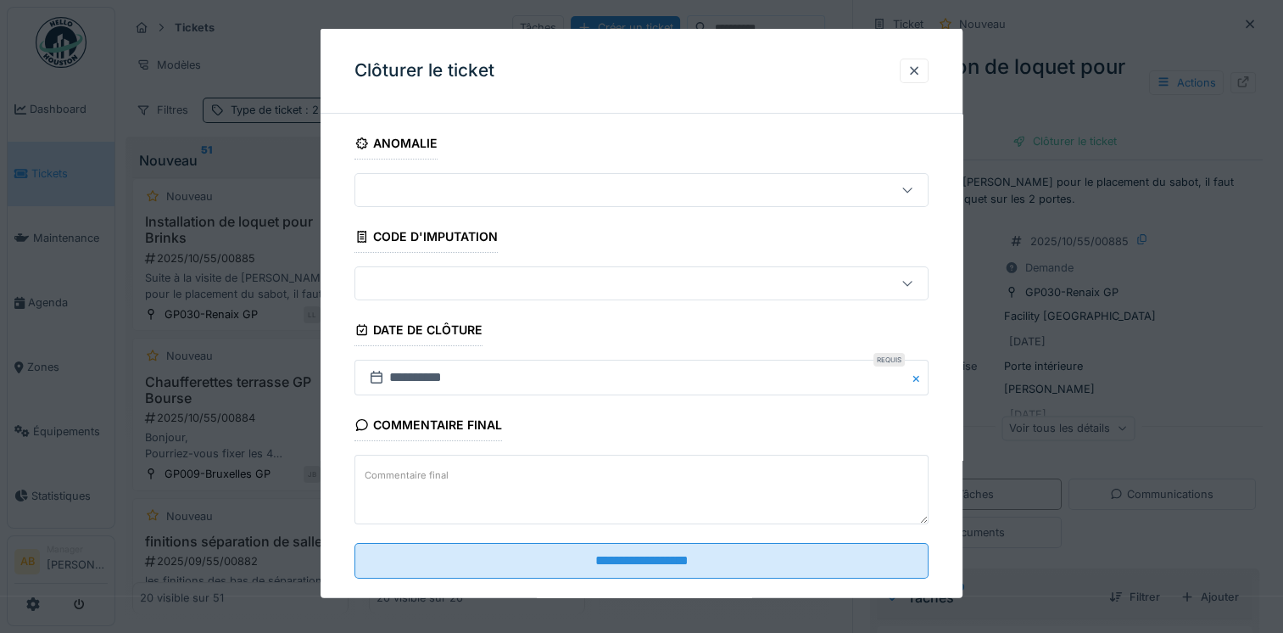
click at [478, 472] on textarea "Commentaire final" at bounding box center [641, 490] width 574 height 70
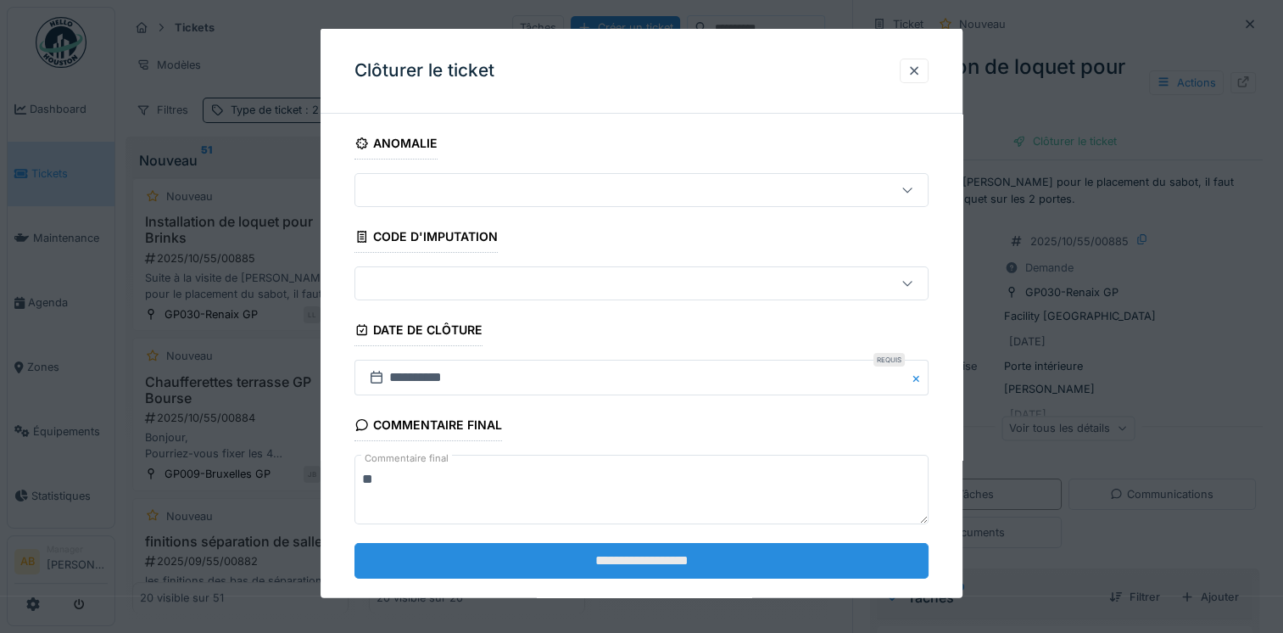
type textarea "**"
click at [455, 560] on input "**********" at bounding box center [641, 560] width 574 height 36
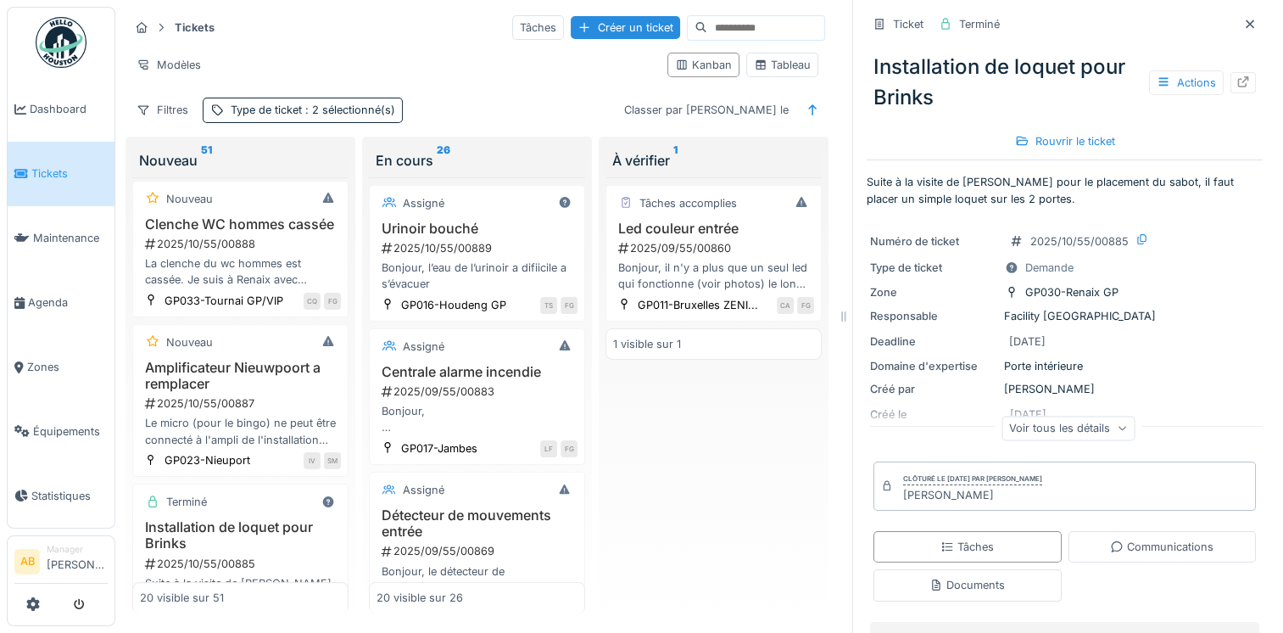
scroll to position [0, 0]
click at [254, 237] on h3 "Clenche WC hommes cassée" at bounding box center [240, 228] width 201 height 16
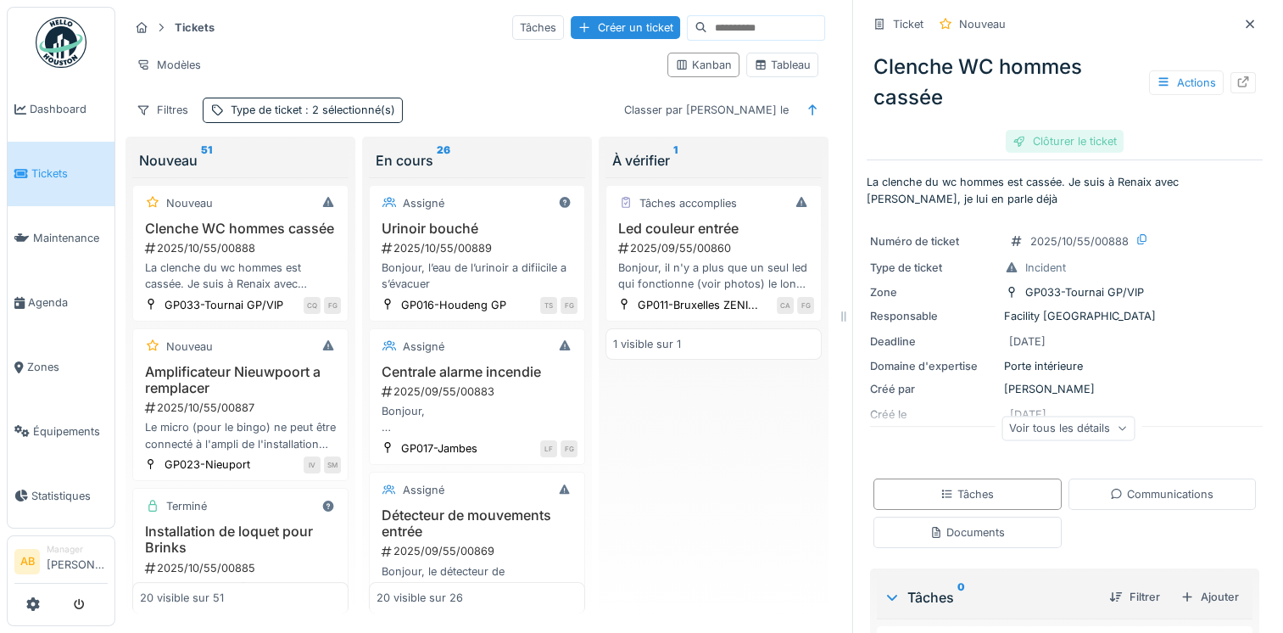
click at [1054, 141] on div "Clôturer le ticket" at bounding box center [1065, 141] width 118 height 23
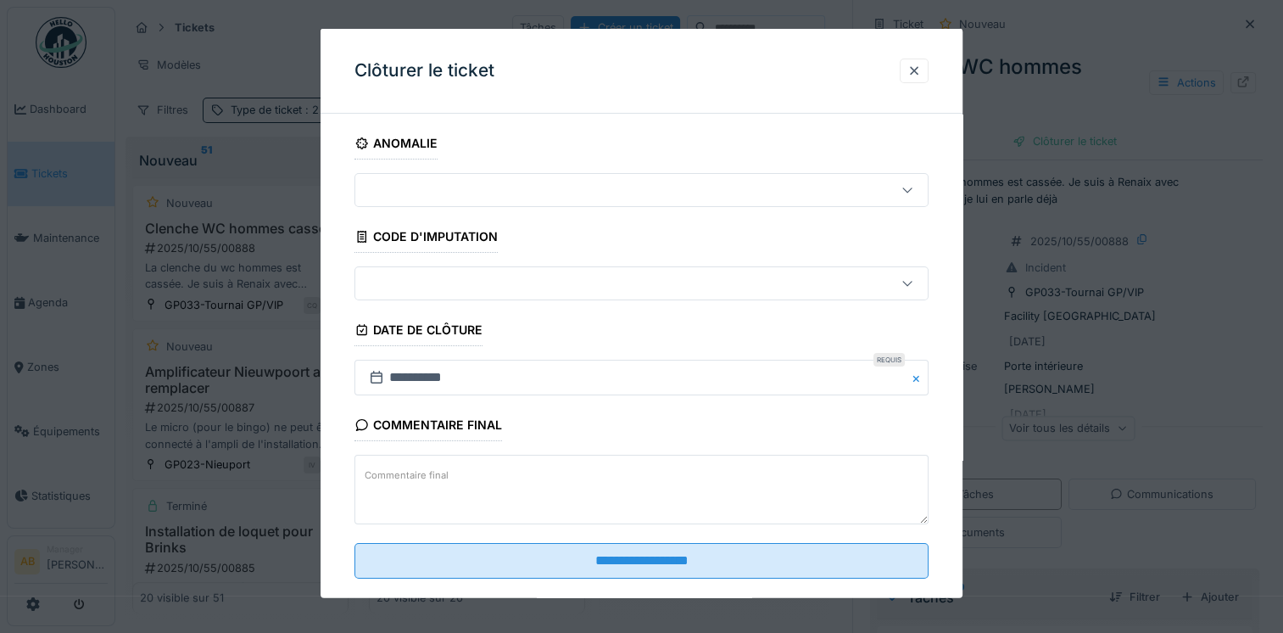
click at [604, 484] on textarea "Commentaire final" at bounding box center [641, 490] width 574 height 70
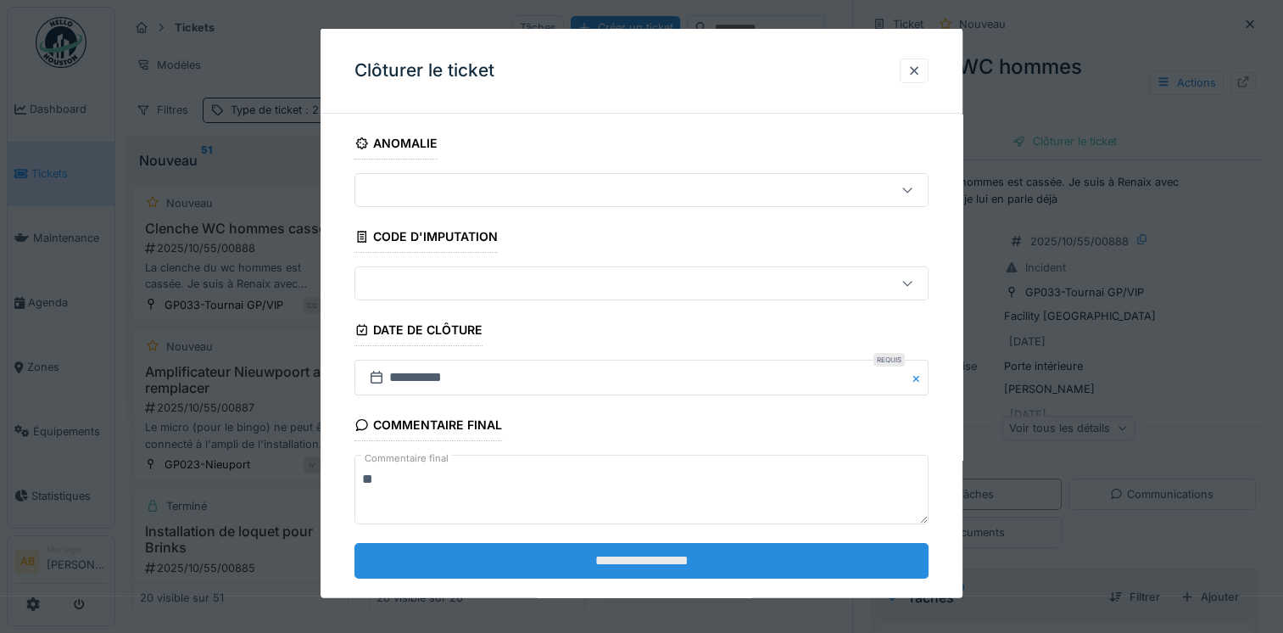
type textarea "**"
click at [585, 568] on input "**********" at bounding box center [641, 560] width 574 height 36
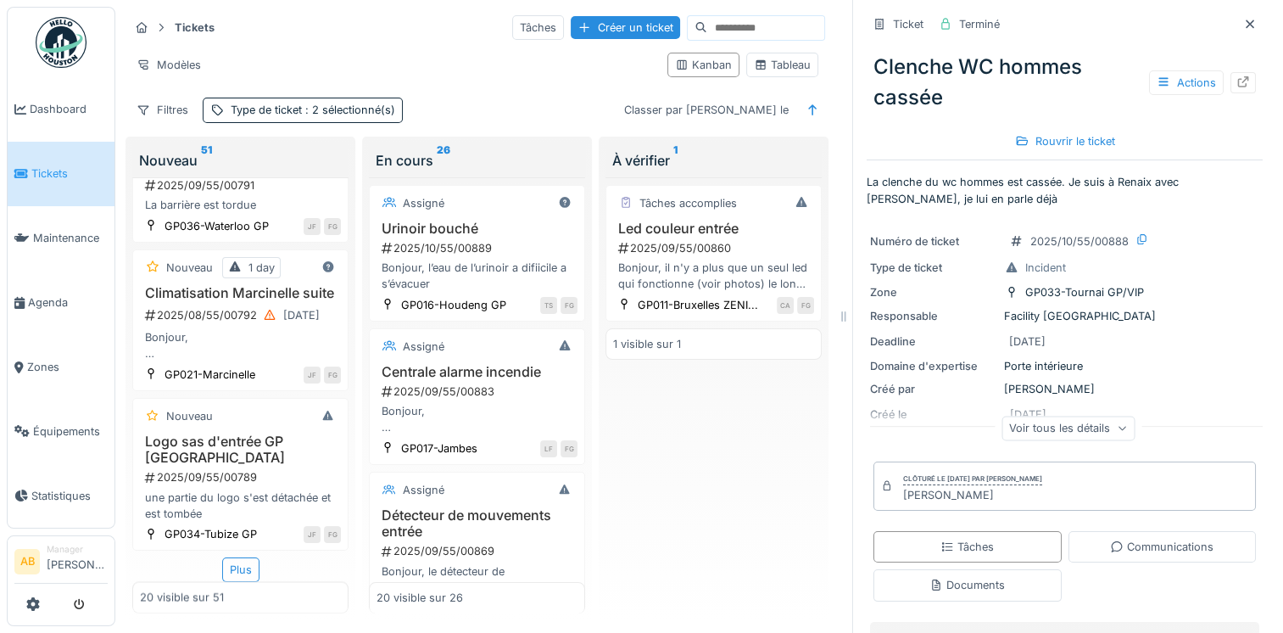
scroll to position [2896, 0]
click at [214, 469] on div "2025/09/55/00789" at bounding box center [242, 477] width 198 height 16
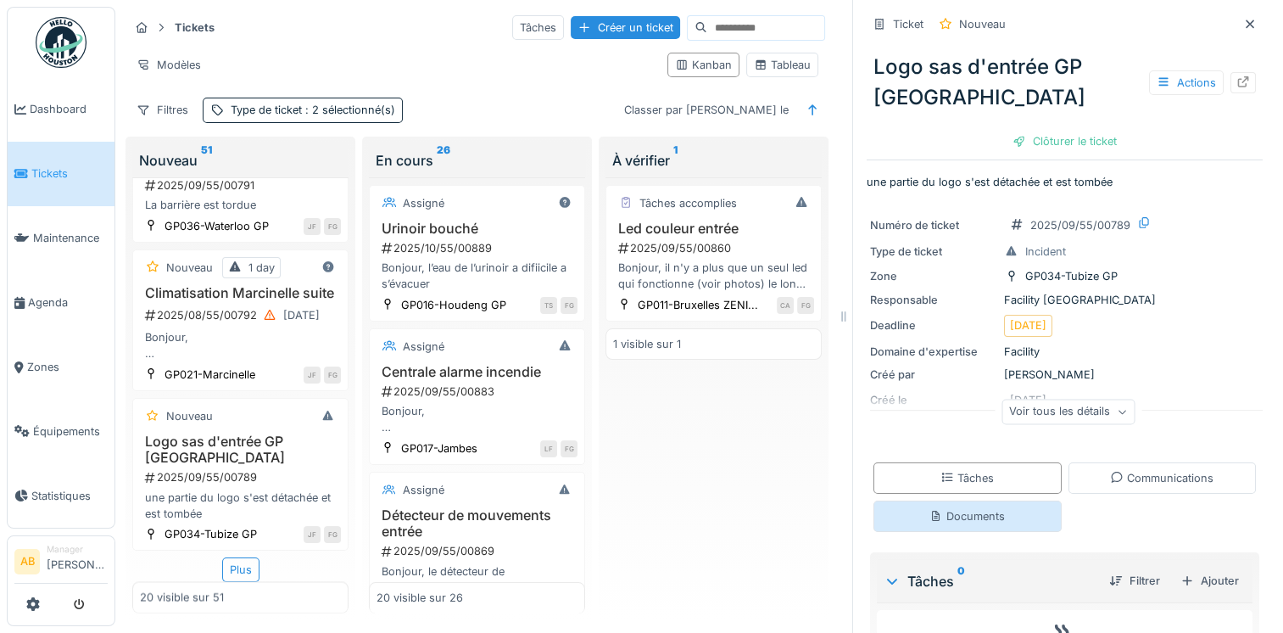
click at [974, 517] on div "Documents" at bounding box center [966, 516] width 75 height 16
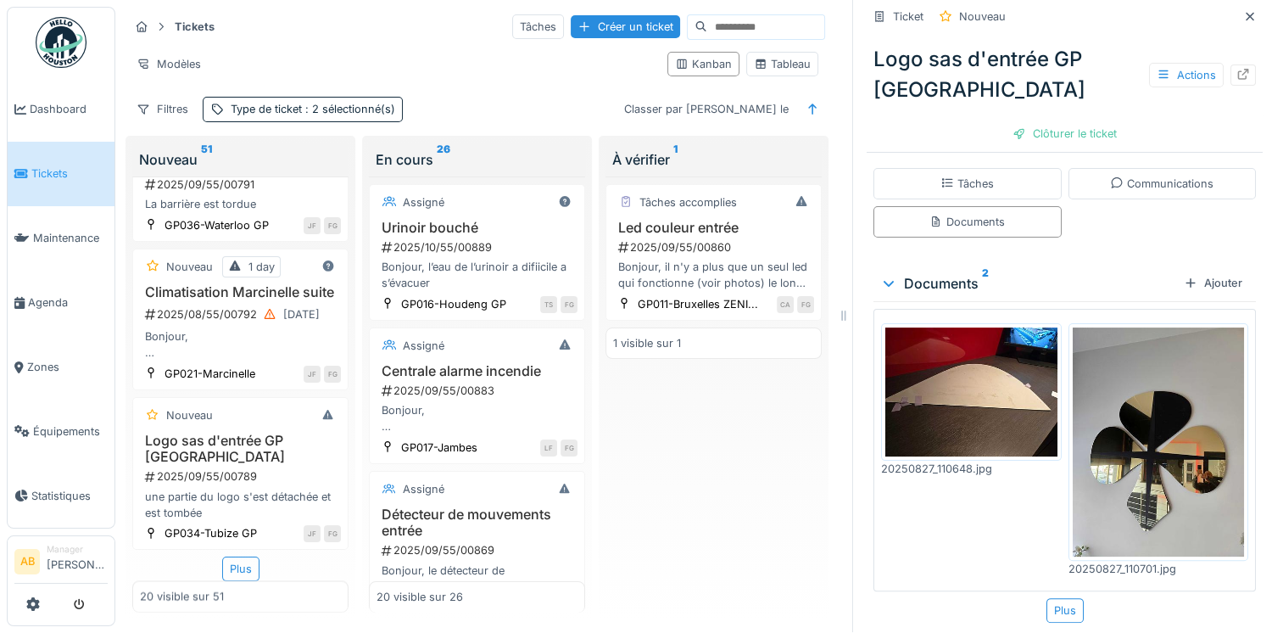
scroll to position [296, 0]
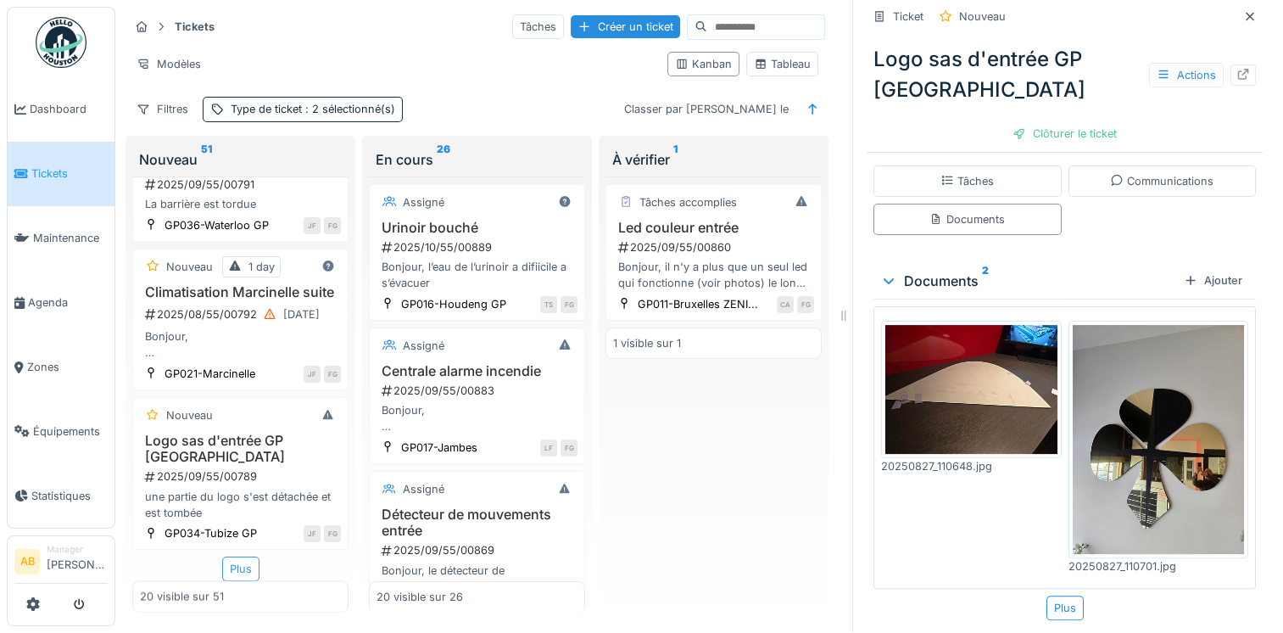
click at [237, 556] on div "Plus" at bounding box center [240, 568] width 37 height 25
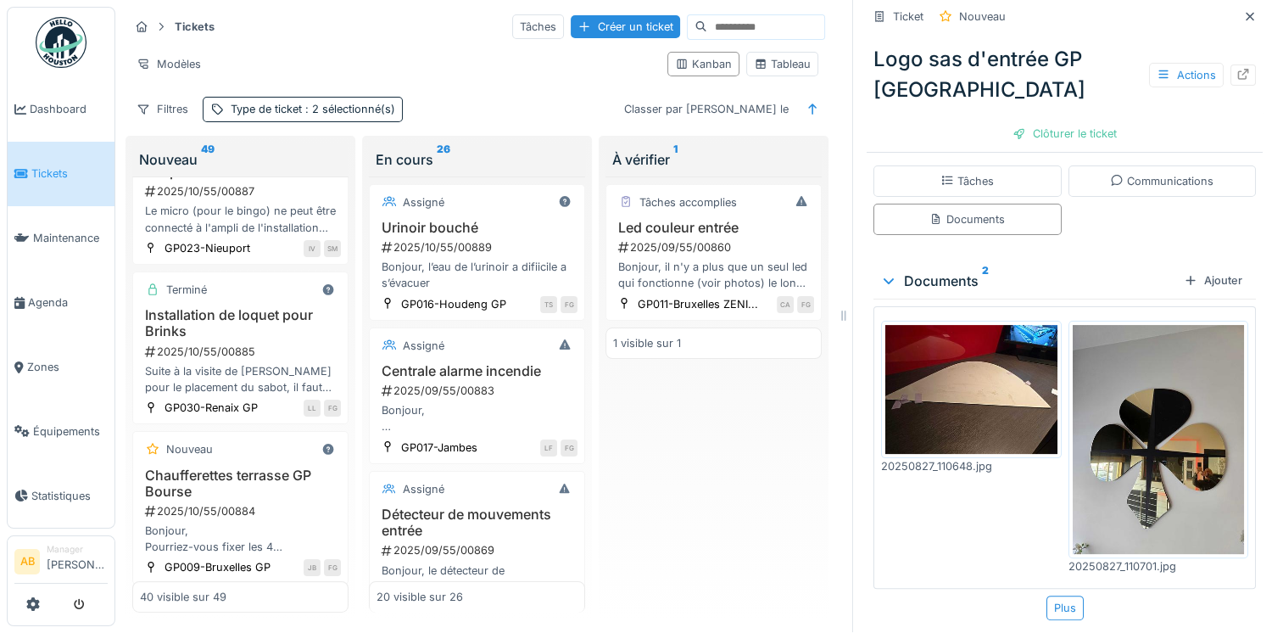
scroll to position [0, 0]
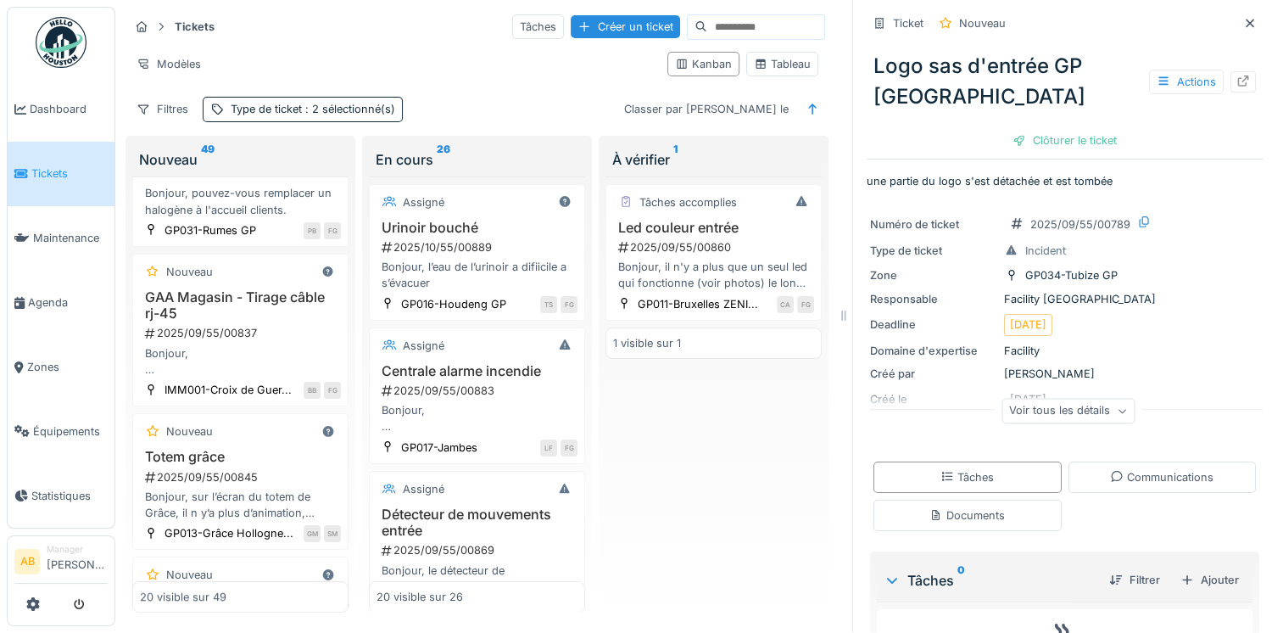
scroll to position [848, 0]
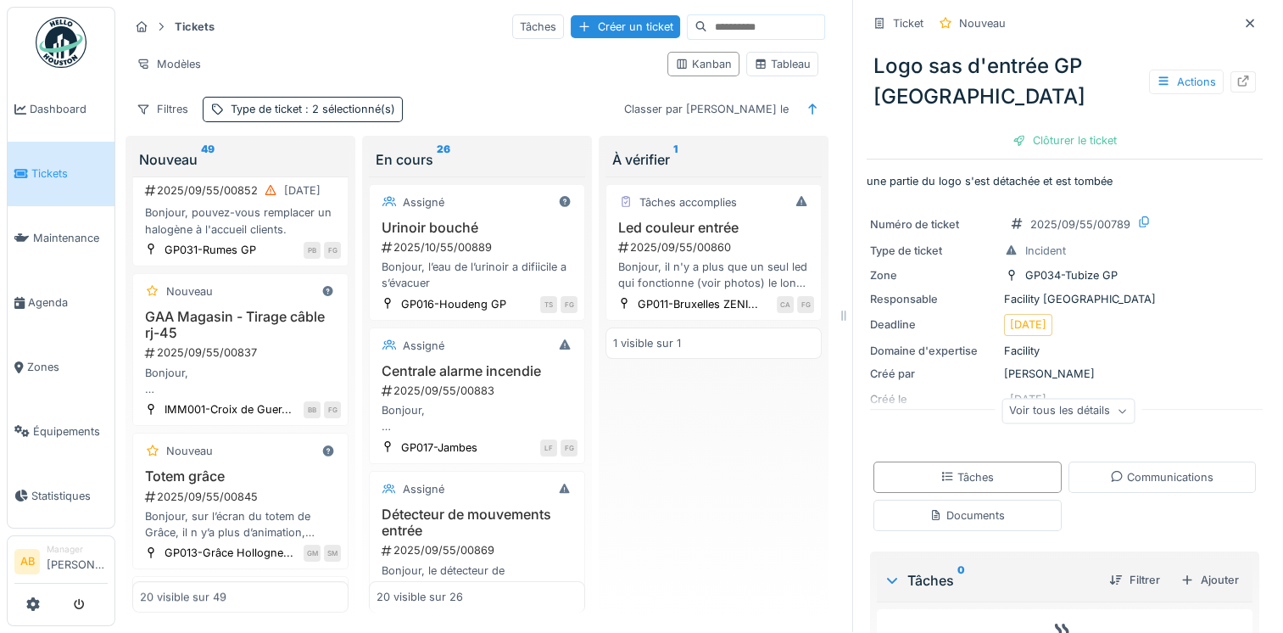
click at [53, 62] on img at bounding box center [61, 42] width 51 height 51
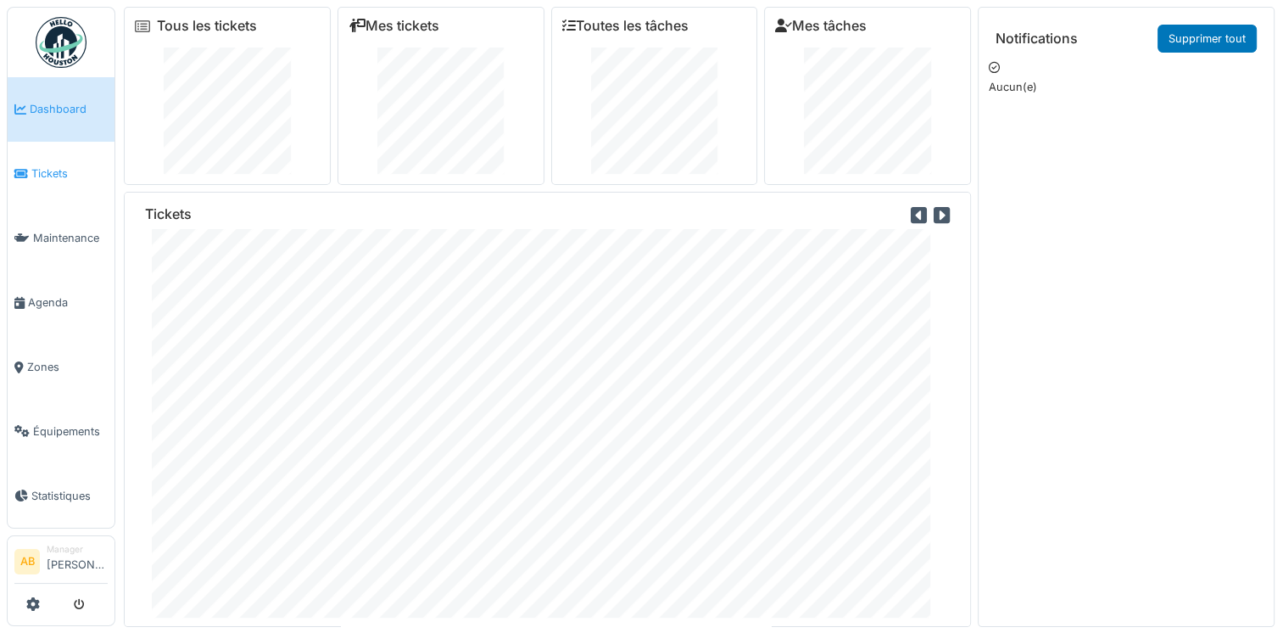
click at [43, 159] on link "Tickets" at bounding box center [61, 174] width 107 height 64
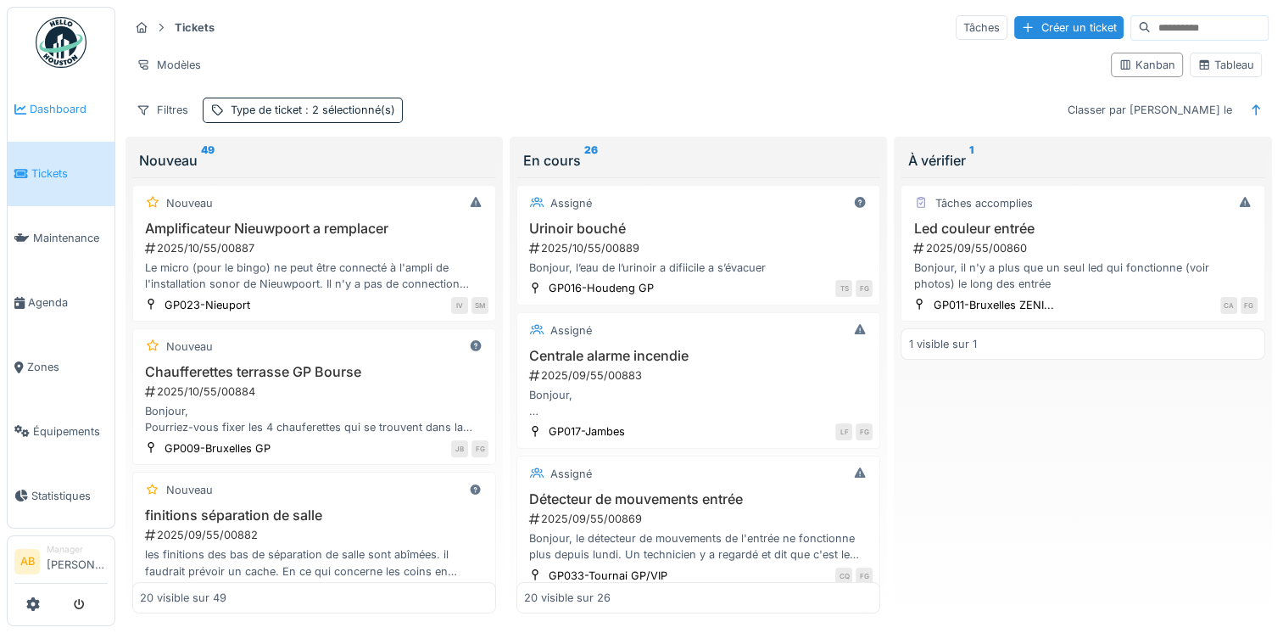
click at [60, 109] on span "Dashboard" at bounding box center [69, 109] width 78 height 16
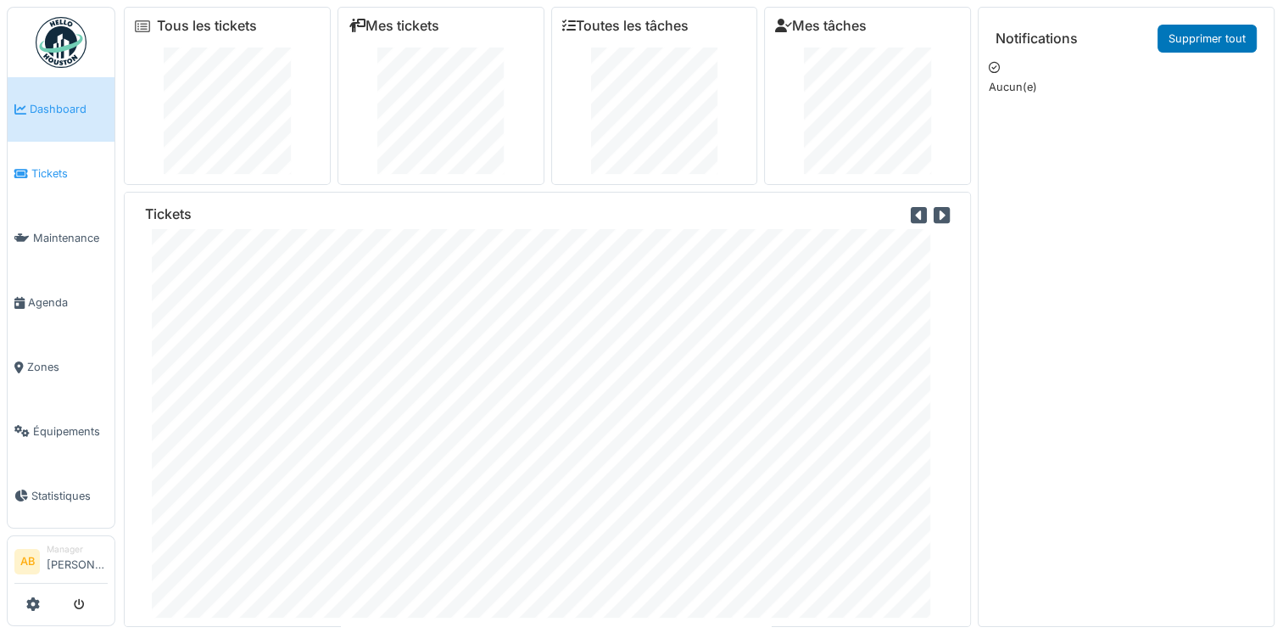
click at [51, 174] on span "Tickets" at bounding box center [69, 173] width 76 height 16
